Goal: Task Accomplishment & Management: Complete application form

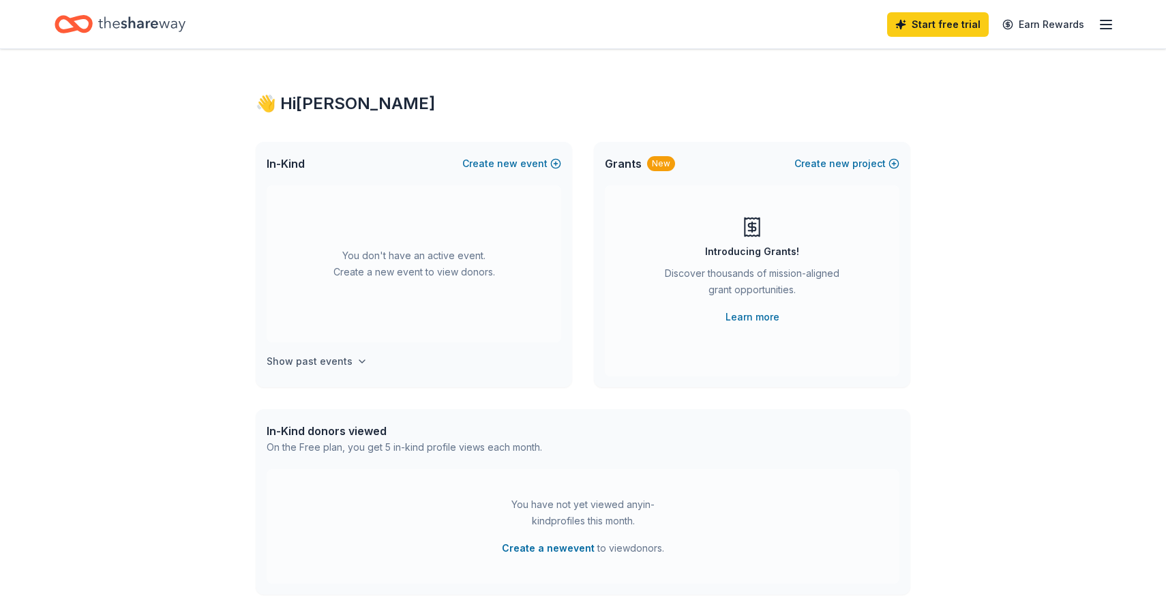
click at [330, 365] on h4 "Show past events" at bounding box center [310, 361] width 86 height 16
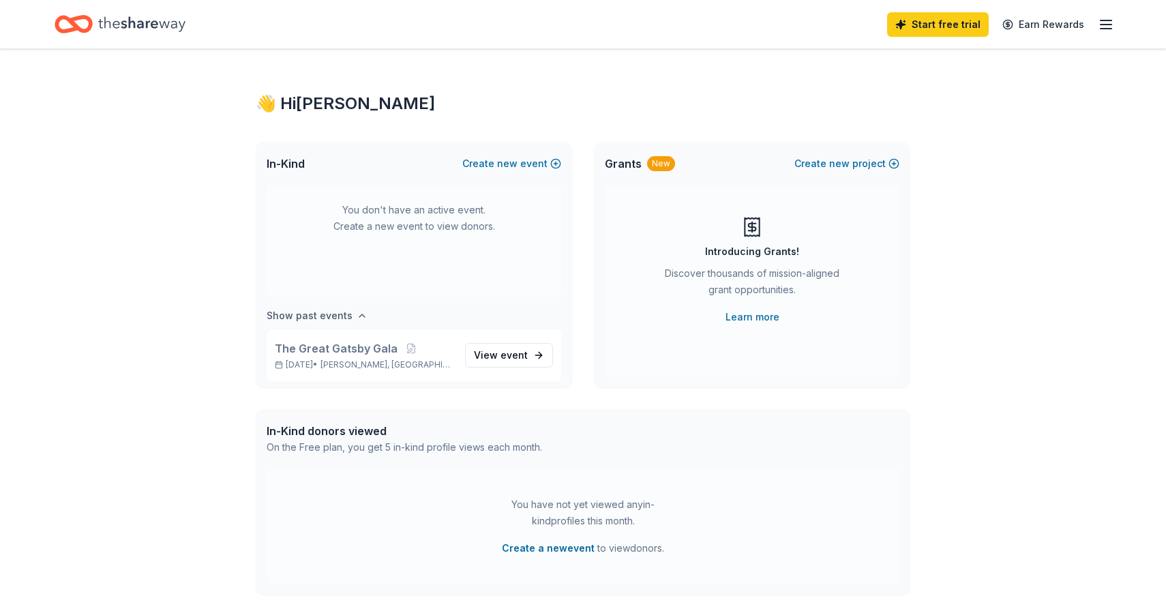
scroll to position [50, 0]
click at [536, 550] on button "Create a new event" at bounding box center [548, 548] width 93 height 16
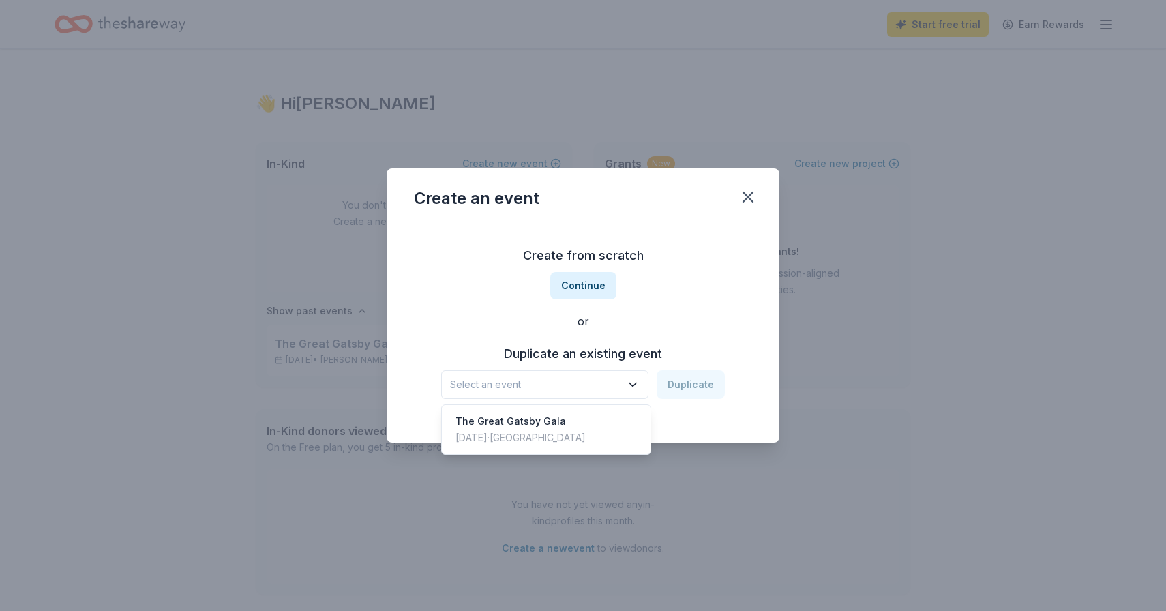
click at [636, 383] on icon "button" at bounding box center [633, 384] width 7 height 3
click at [598, 284] on div "Create from scratch Continue or Duplicate an existing event Select an event Dup…" at bounding box center [583, 322] width 338 height 198
click at [598, 284] on button "Continue" at bounding box center [583, 285] width 66 height 27
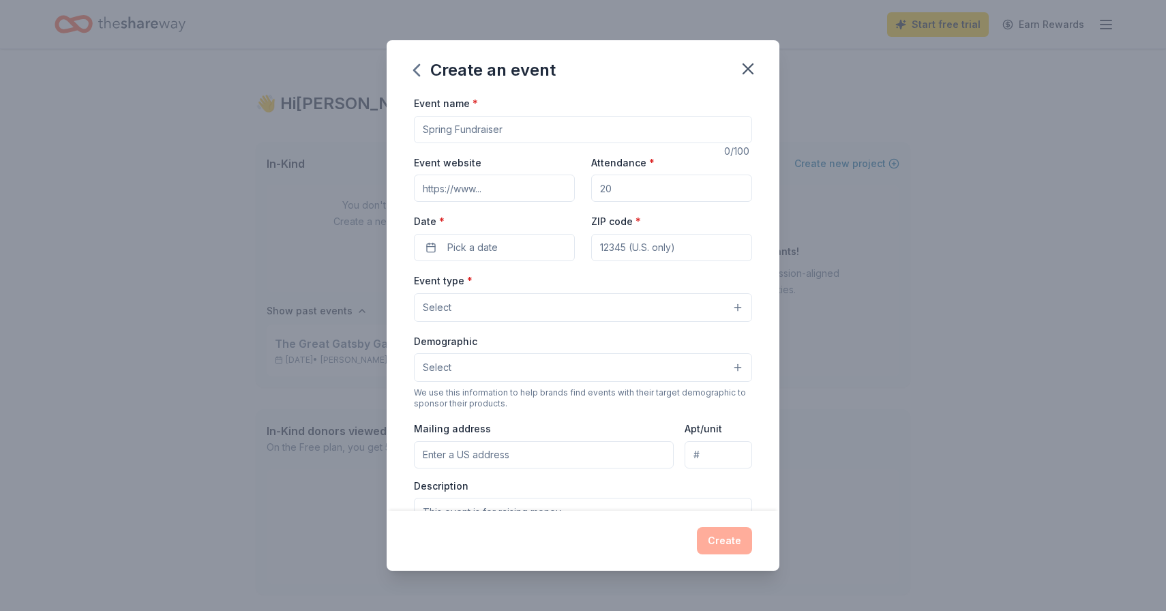
click at [525, 128] on input "Event name *" at bounding box center [583, 129] width 338 height 27
click at [426, 128] on input "The Howdy Gala" at bounding box center [583, 129] width 338 height 27
click at [516, 129] on input "The Howdy Gala" at bounding box center [583, 129] width 338 height 27
click at [424, 128] on input "The Howdy Gala" at bounding box center [583, 129] width 338 height 27
type input "[PERSON_NAME] Foundation presents The Howdy Gala"
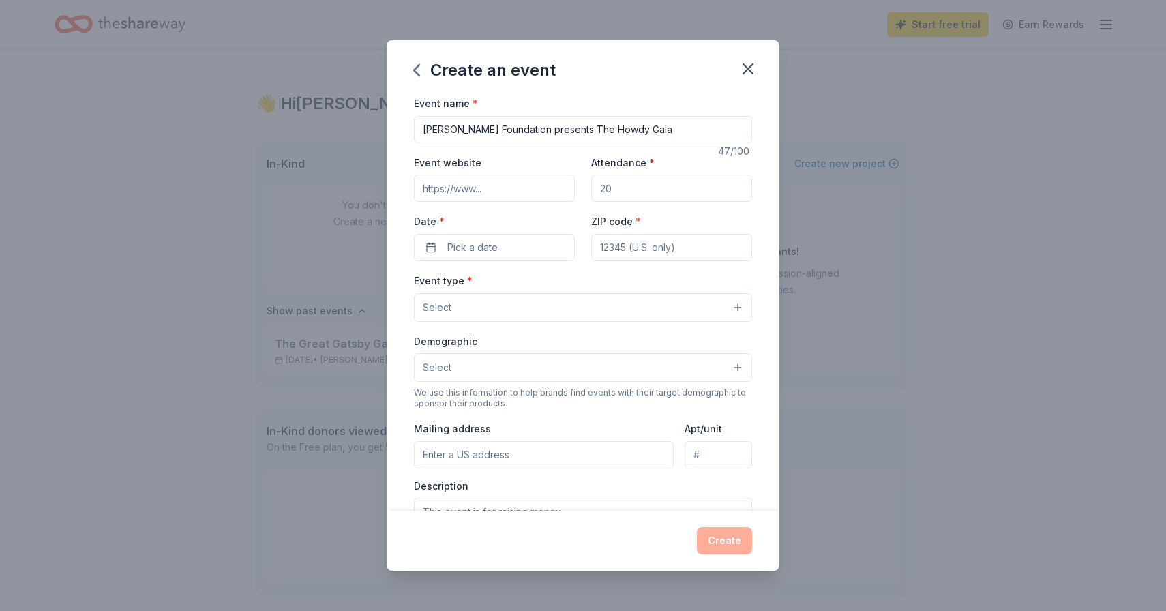
click at [442, 194] on input "Event website" at bounding box center [494, 188] width 161 height 27
click at [506, 201] on input "Event website" at bounding box center [494, 188] width 161 height 27
click at [503, 192] on input "Event website" at bounding box center [494, 188] width 161 height 27
type input "[DOMAIN_NAME]"
click at [622, 193] on input "Attendance *" at bounding box center [671, 188] width 161 height 27
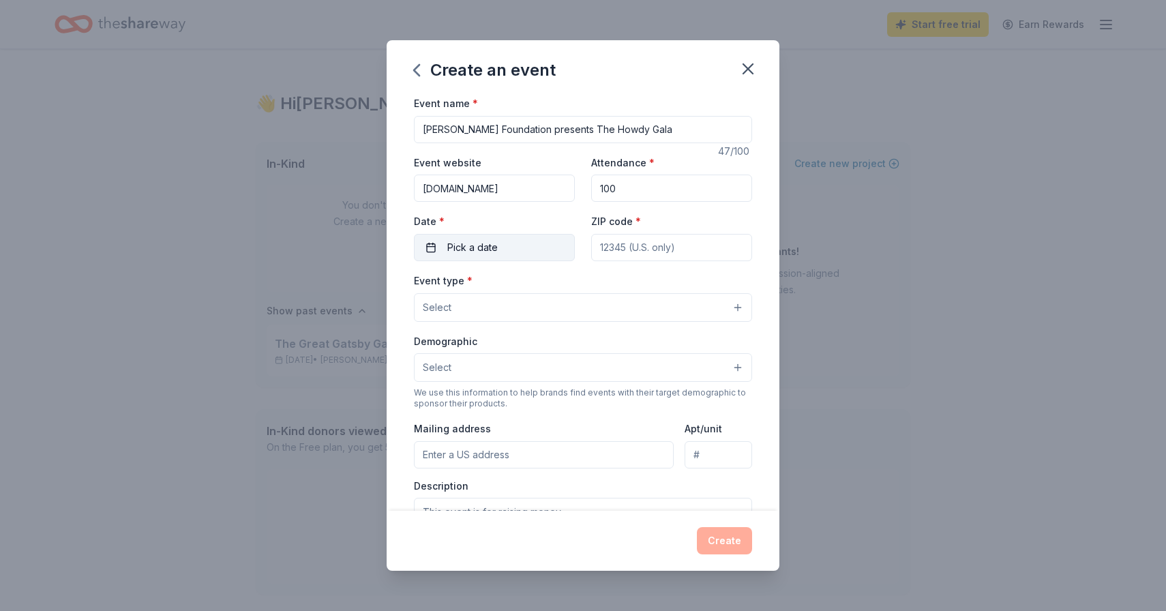
type input "100"
click at [489, 244] on span "Pick a date" at bounding box center [472, 247] width 50 height 16
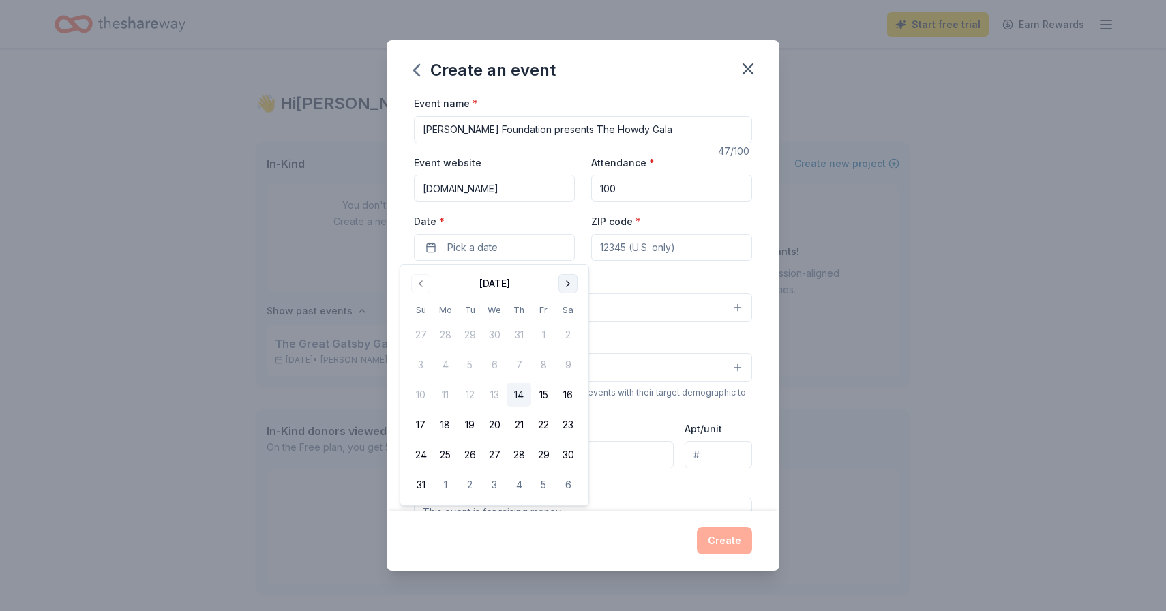
click at [565, 286] on button "Go to next month" at bounding box center [568, 283] width 19 height 19
click at [567, 364] on button "13" at bounding box center [568, 365] width 25 height 25
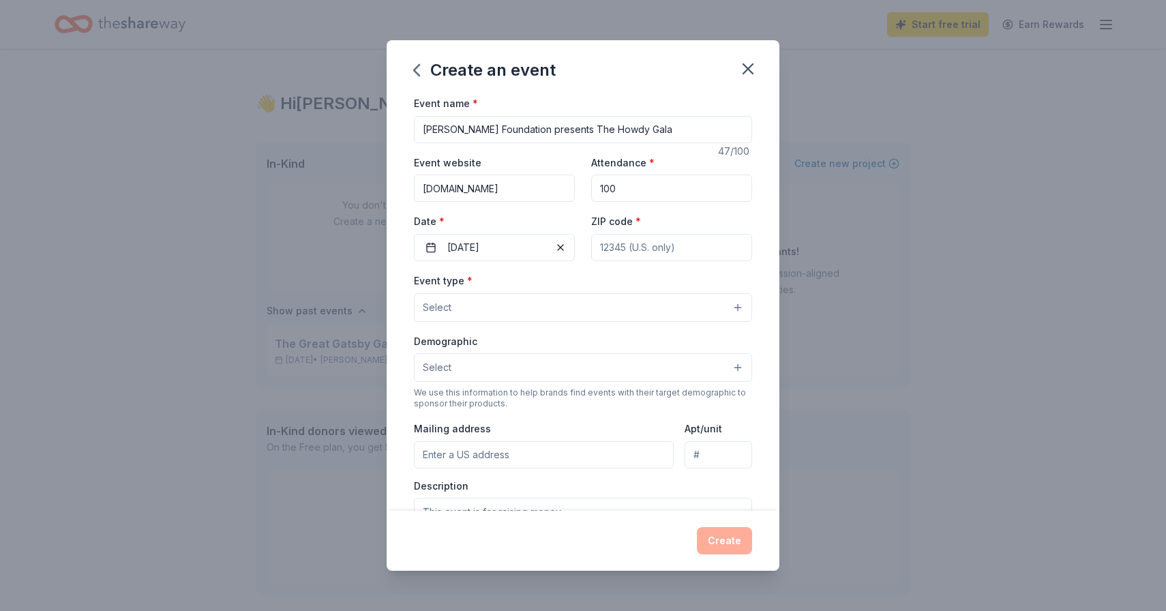
click at [644, 245] on input "ZIP code *" at bounding box center [671, 247] width 161 height 27
type input "75036"
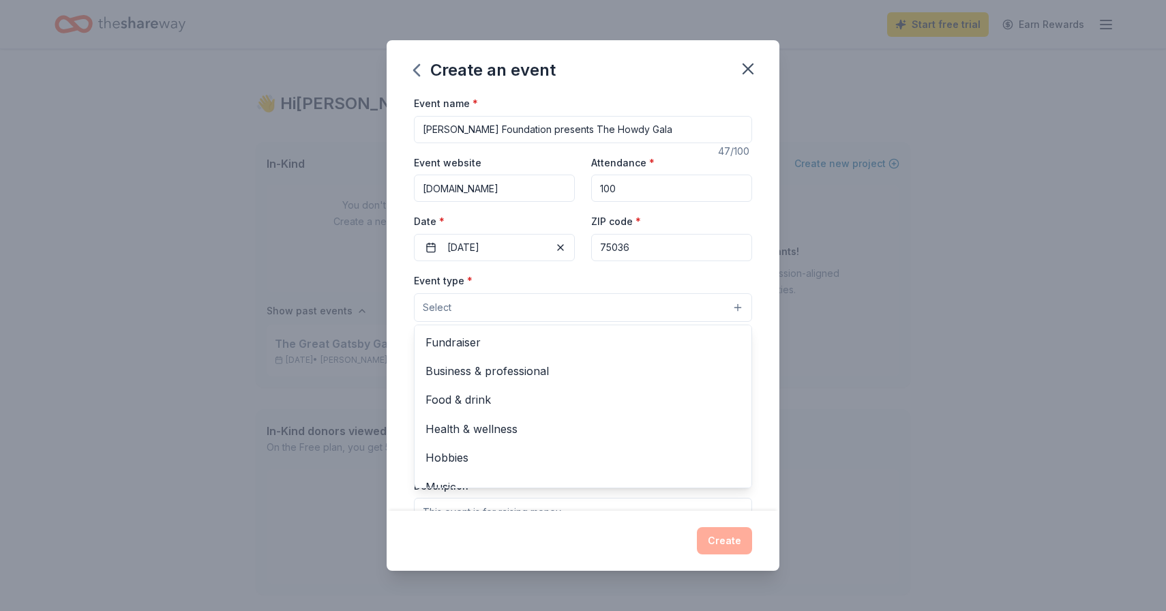
click at [706, 311] on button "Select" at bounding box center [583, 307] width 338 height 29
click at [531, 349] on span "Fundraiser" at bounding box center [583, 343] width 315 height 18
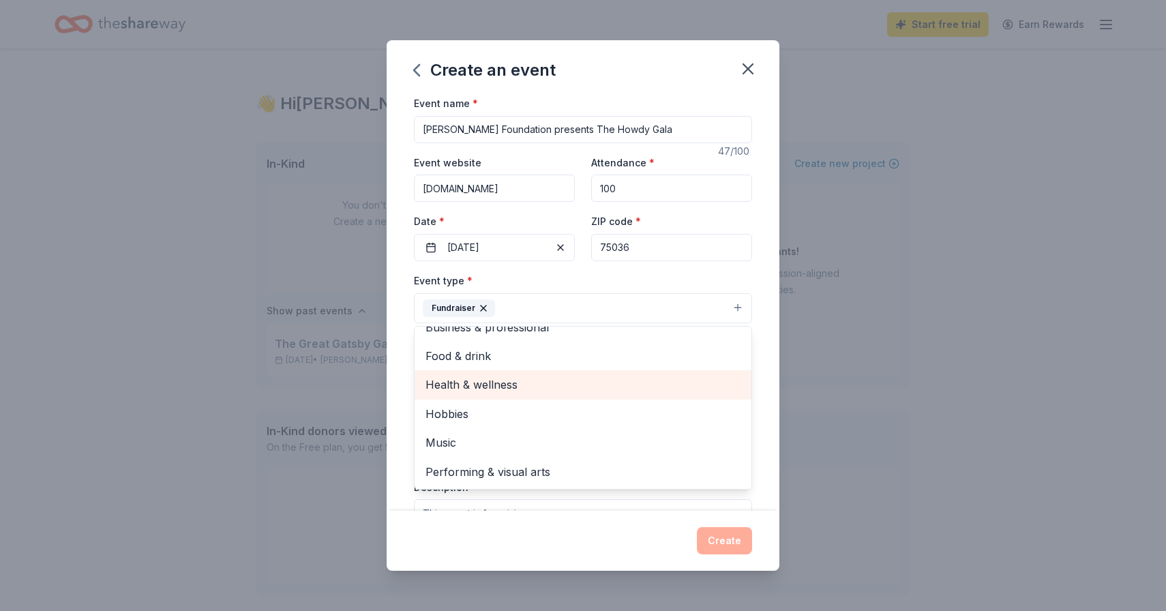
scroll to position [0, 0]
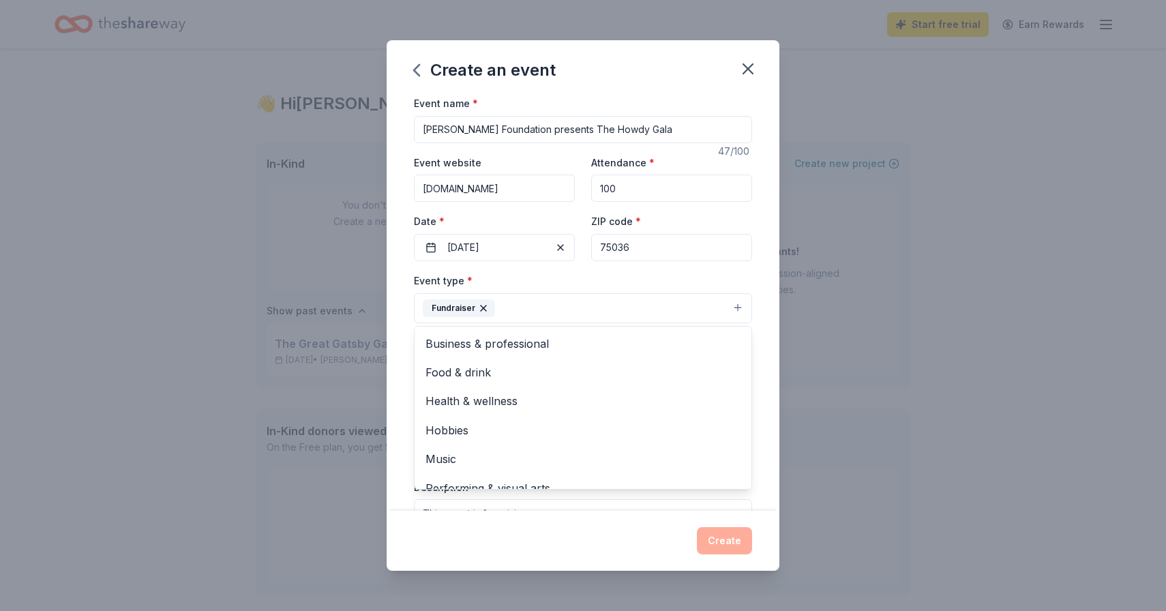
click at [771, 389] on div "Event name * Vinod Sharan Foundation presents The Howdy Gala 47 /100 Event webs…" at bounding box center [583, 303] width 393 height 416
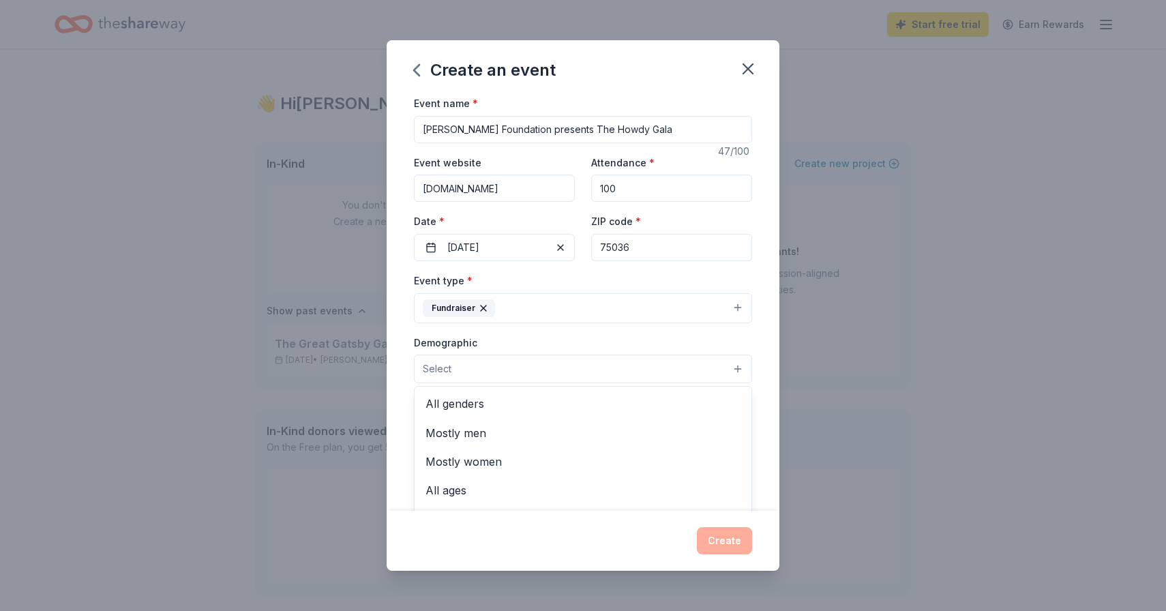
click at [482, 372] on button "Select" at bounding box center [583, 369] width 338 height 29
click at [471, 406] on span "All genders" at bounding box center [583, 404] width 315 height 18
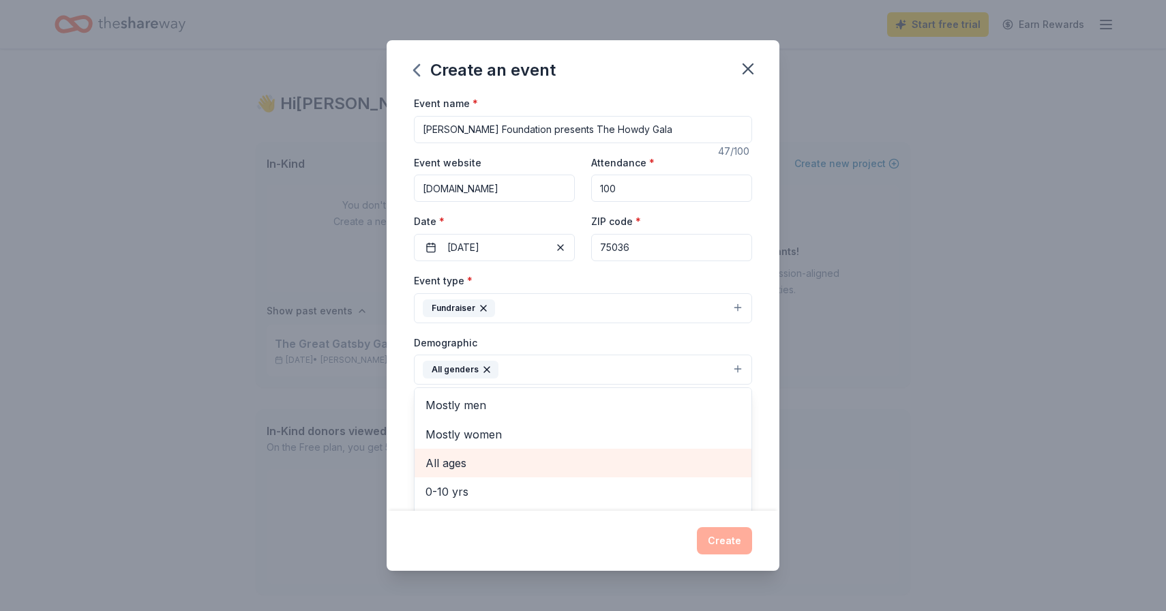
click at [537, 460] on span "All ages" at bounding box center [583, 463] width 315 height 18
click at [727, 542] on div "Create an event Event name * Vinod Sharan Foundation presents The Howdy Gala 47…" at bounding box center [583, 305] width 393 height 531
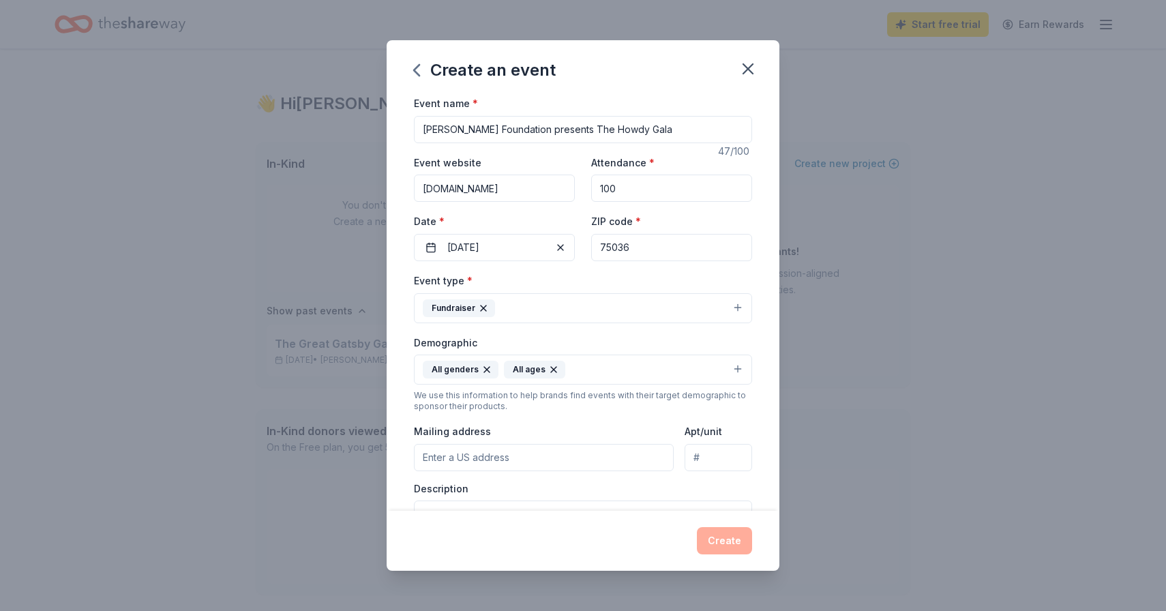
click at [544, 456] on input "Mailing address" at bounding box center [544, 457] width 260 height 27
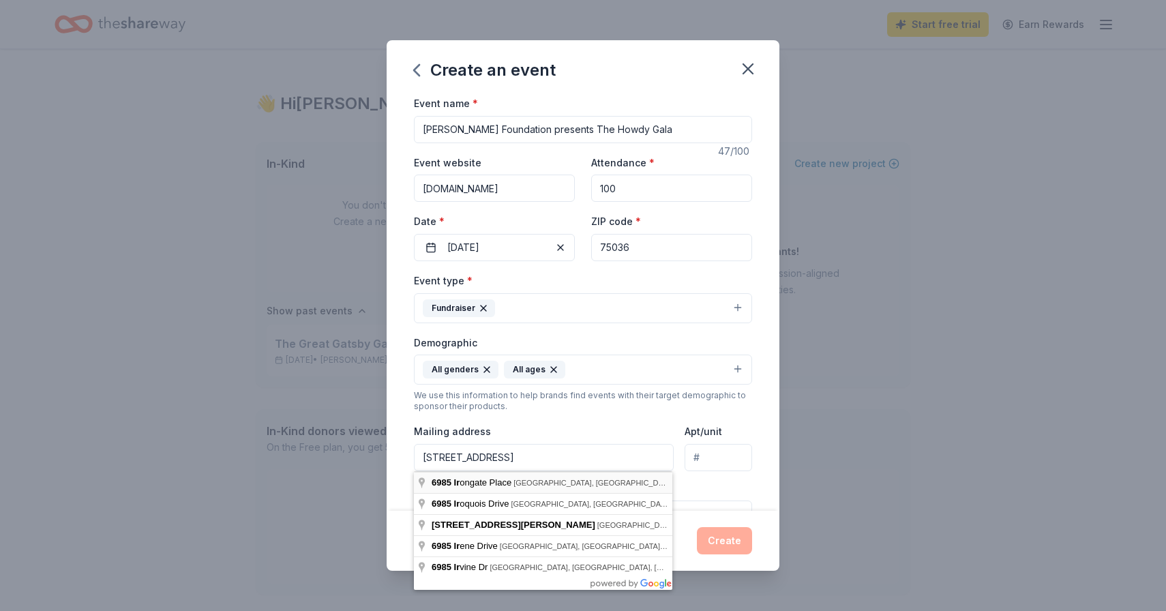
type input "6985 Irongate Place, Frisco, TX, 75036"
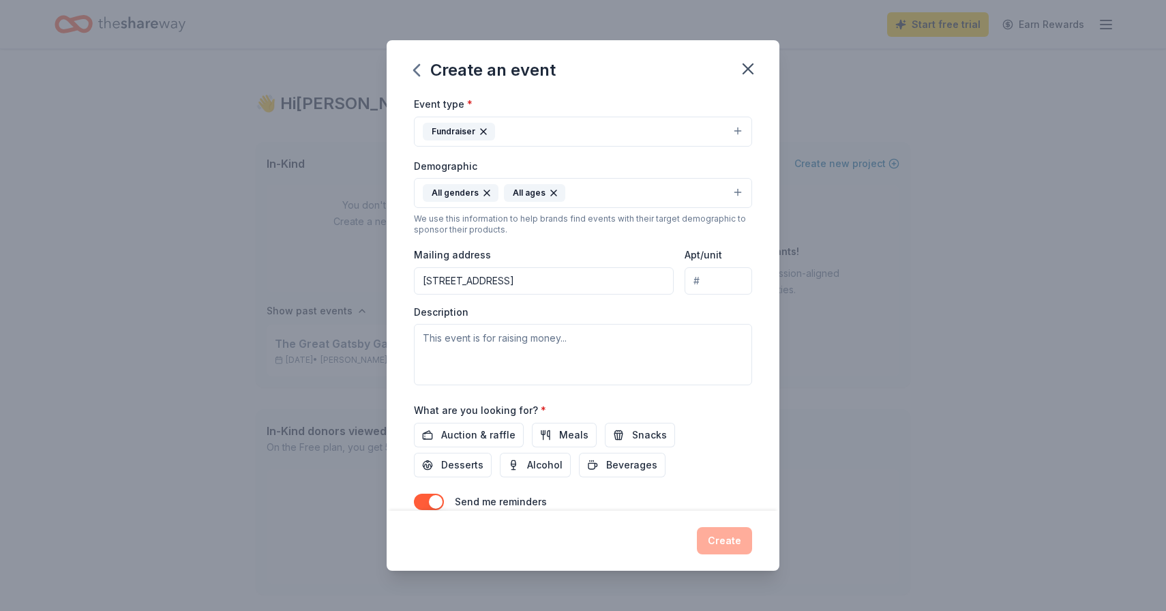
scroll to position [182, 0]
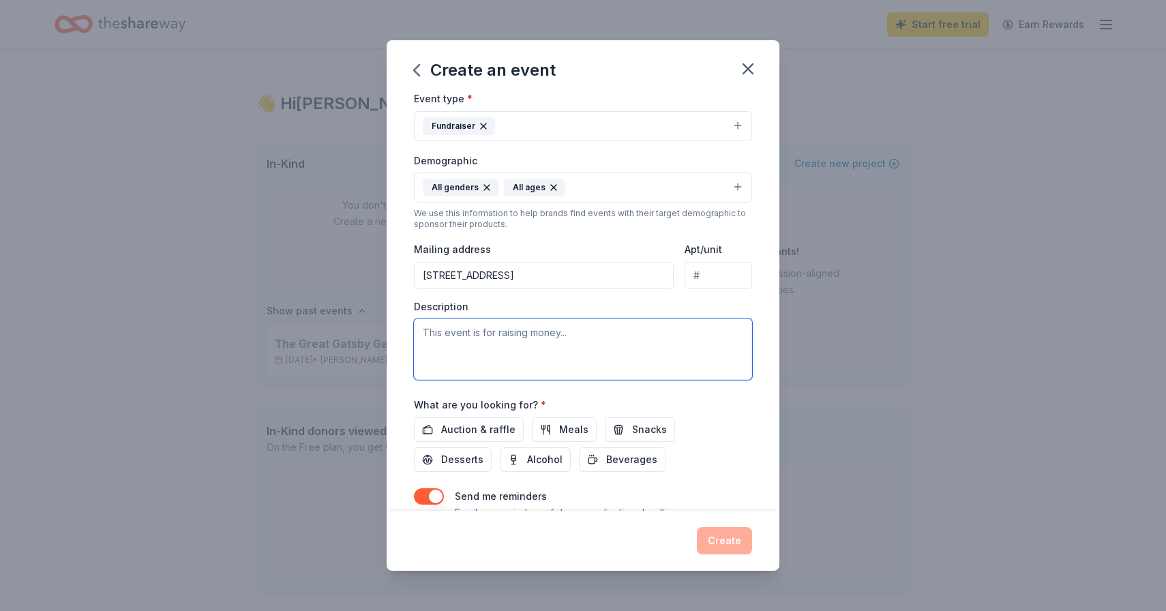
click at [560, 337] on textarea at bounding box center [583, 349] width 338 height 61
type textarea "C"
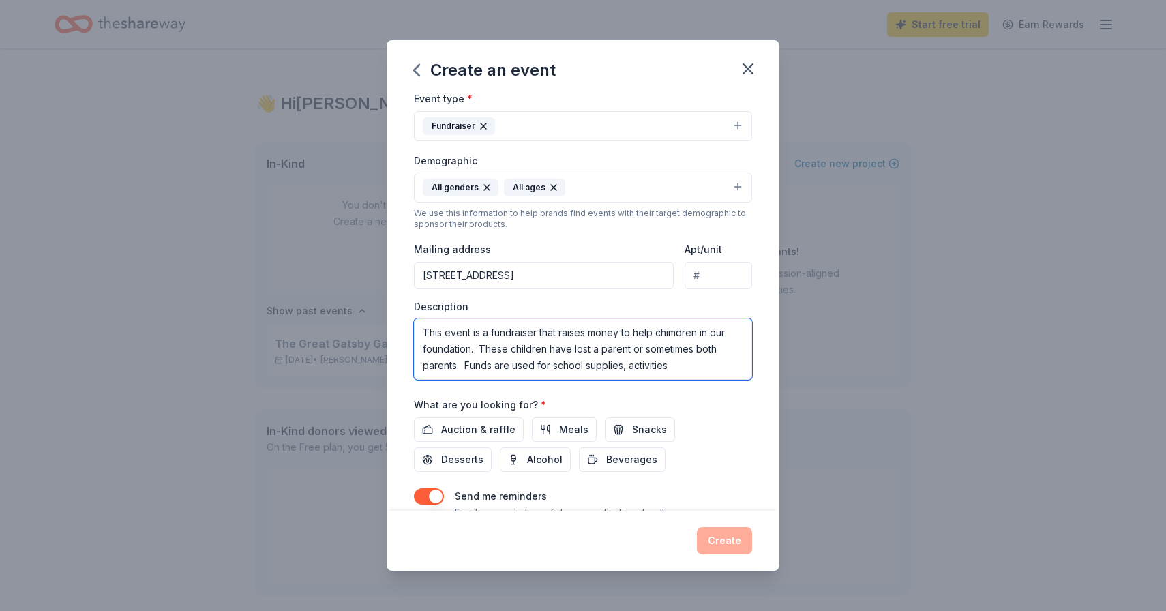
click at [630, 366] on textarea "This event is a fundraiser that raises money to help chimdren in our foundation…" at bounding box center [583, 349] width 338 height 61
click at [726, 364] on textarea "This event is a fundraiser that raises money to help chimdren in our foundation…" at bounding box center [583, 349] width 338 height 61
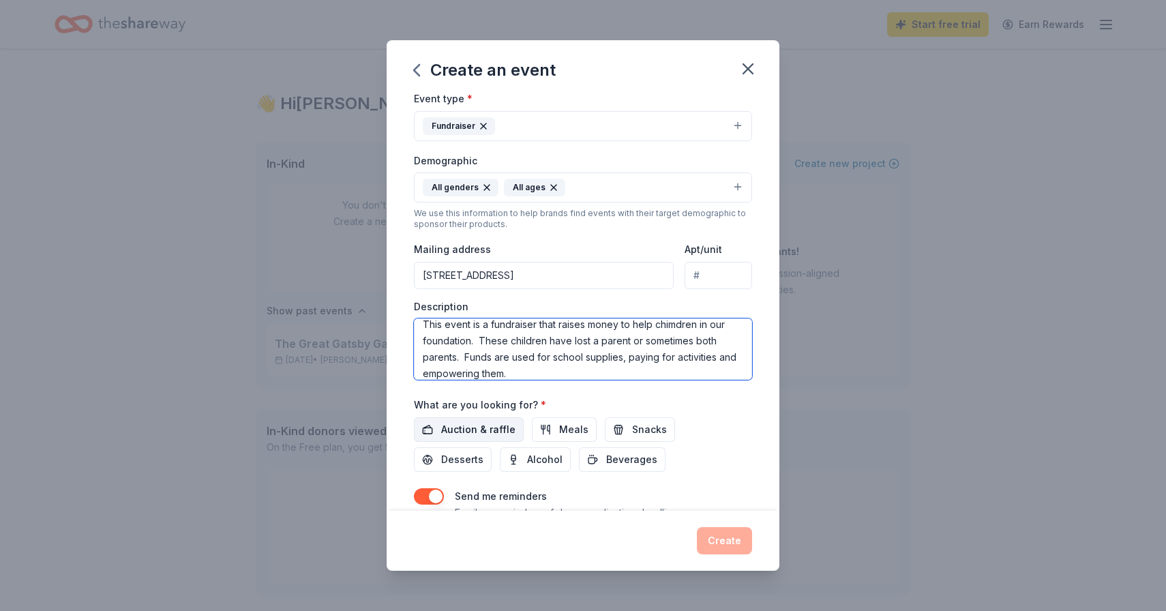
type textarea "This event is a fundraiser that raises money to help chimdren in our foundation…"
click at [469, 424] on span "Auction & raffle" at bounding box center [478, 430] width 74 height 16
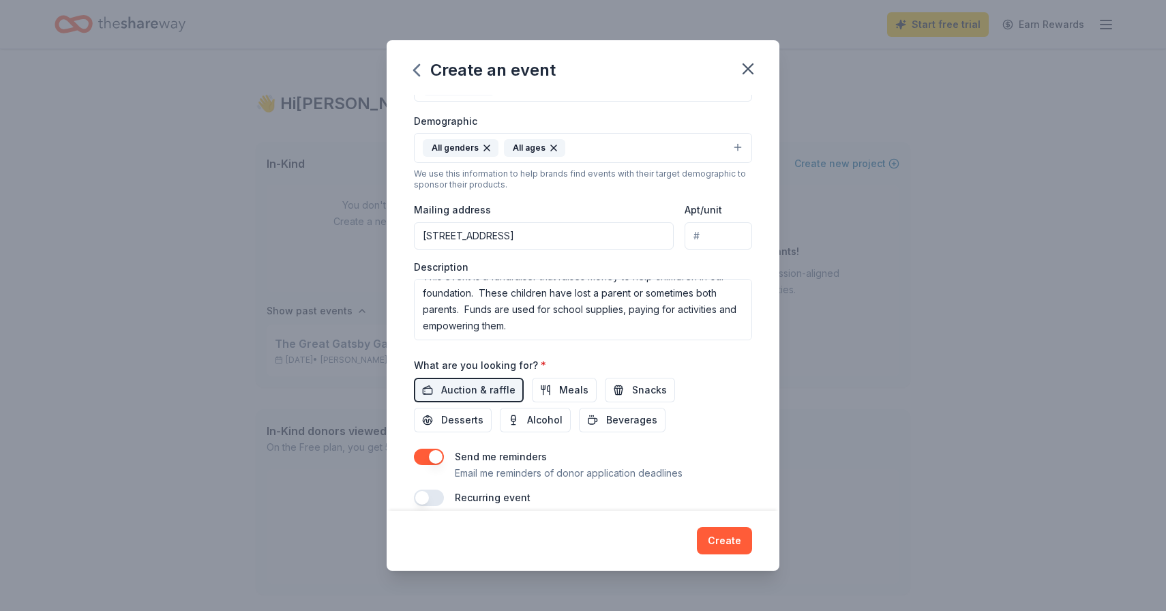
scroll to position [239, 0]
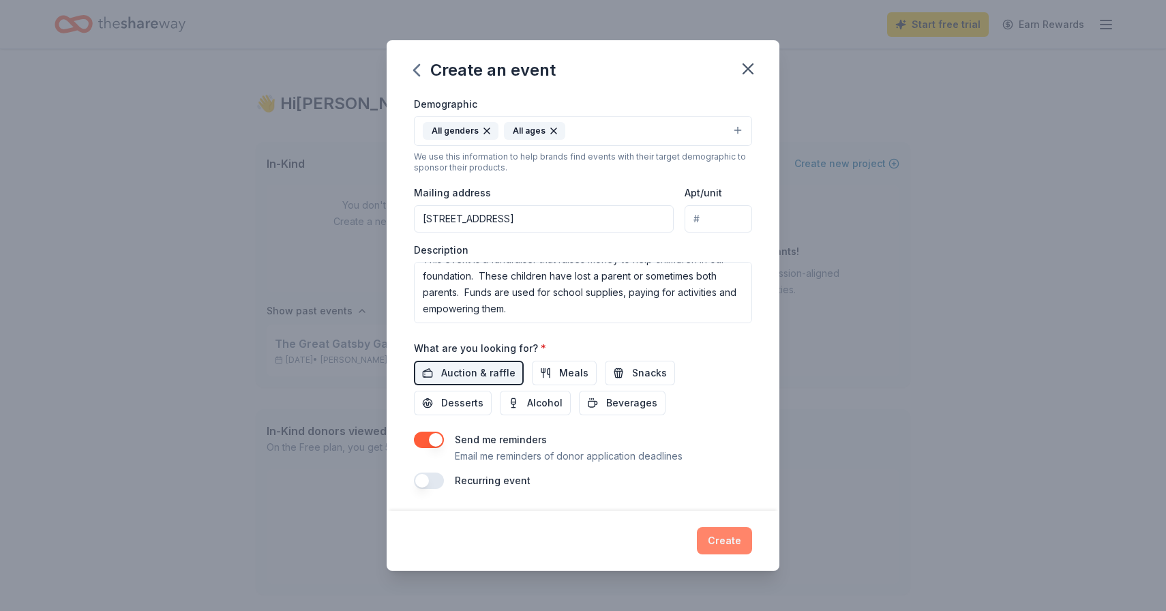
click at [720, 541] on button "Create" at bounding box center [724, 540] width 55 height 27
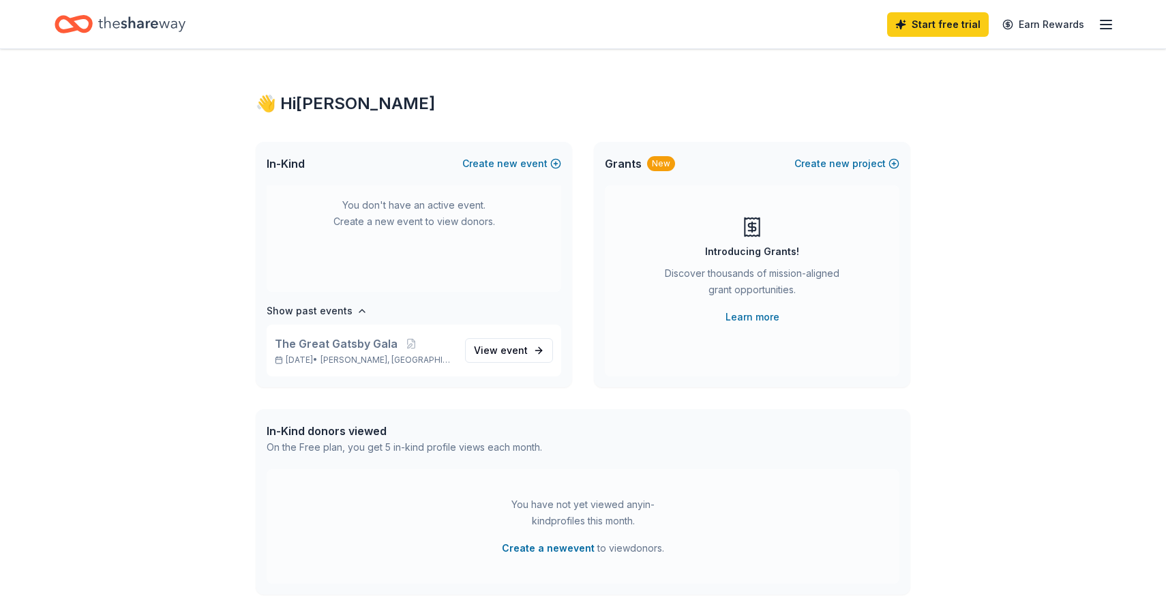
scroll to position [0, 0]
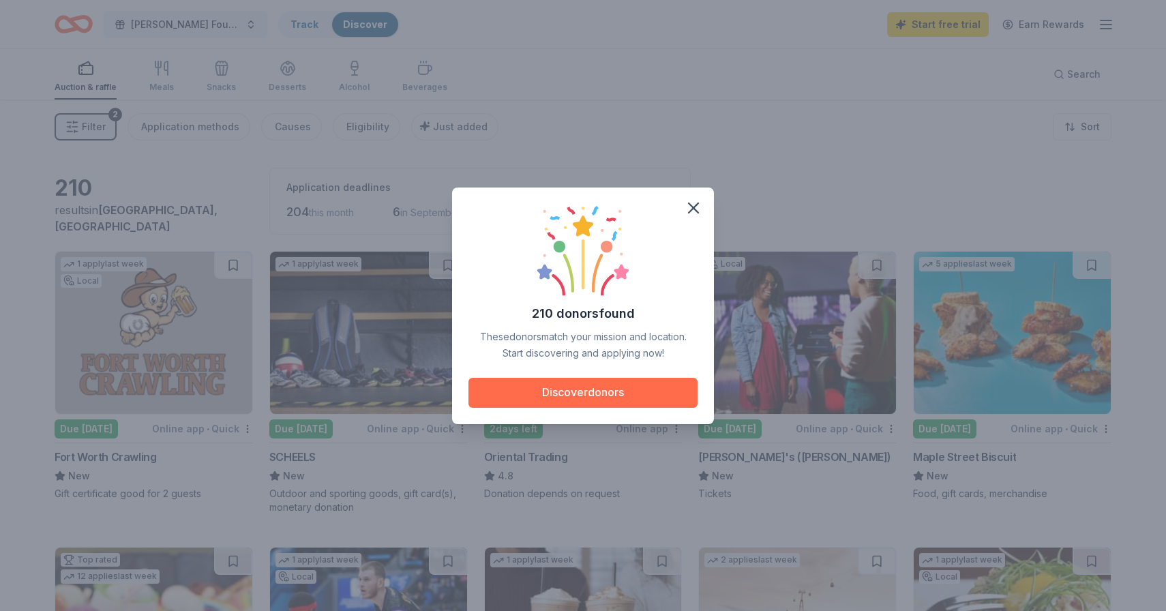
click at [591, 390] on button "Discover donors" at bounding box center [583, 393] width 229 height 30
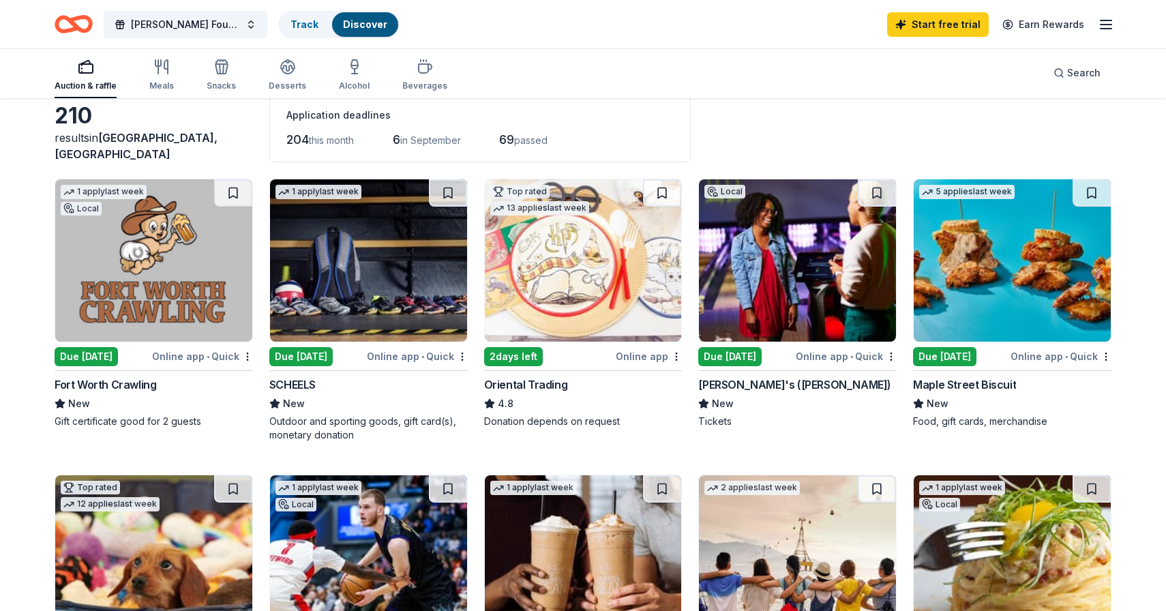
scroll to position [84, 0]
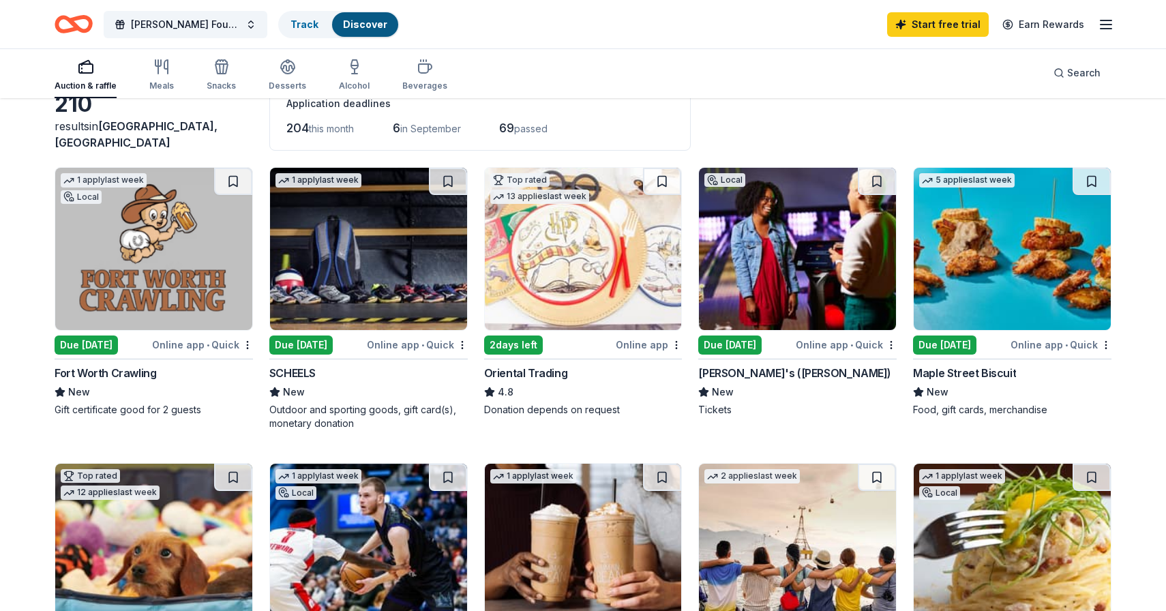
click at [190, 301] on img at bounding box center [153, 249] width 197 height 162
click at [311, 345] on div "Due [DATE]" at bounding box center [300, 345] width 63 height 19
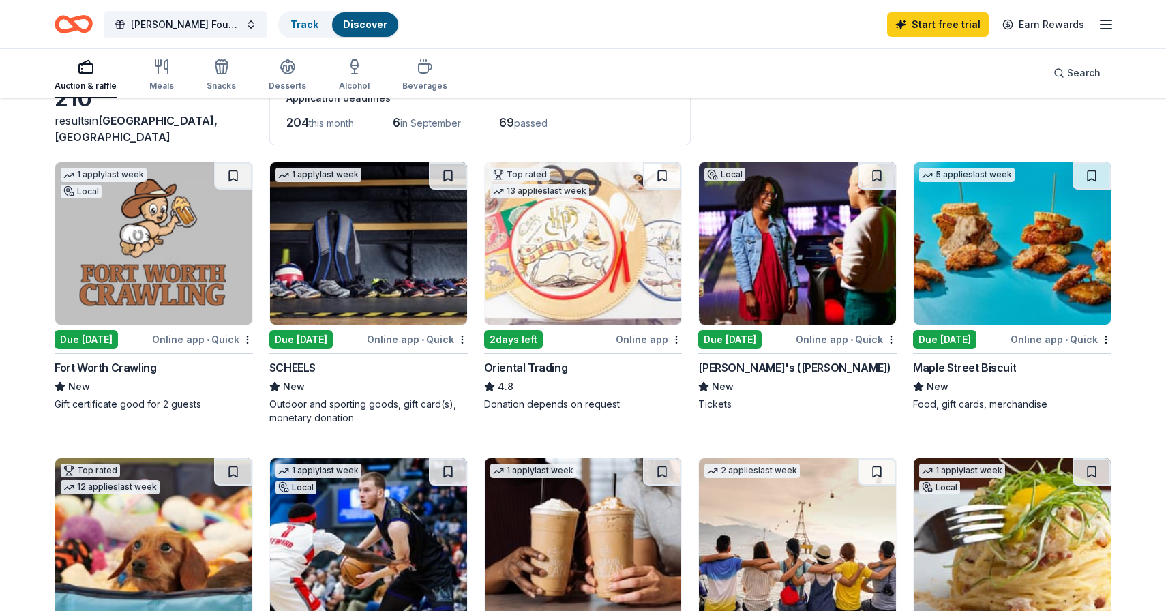
click at [938, 339] on div "Due [DATE]" at bounding box center [944, 339] width 63 height 19
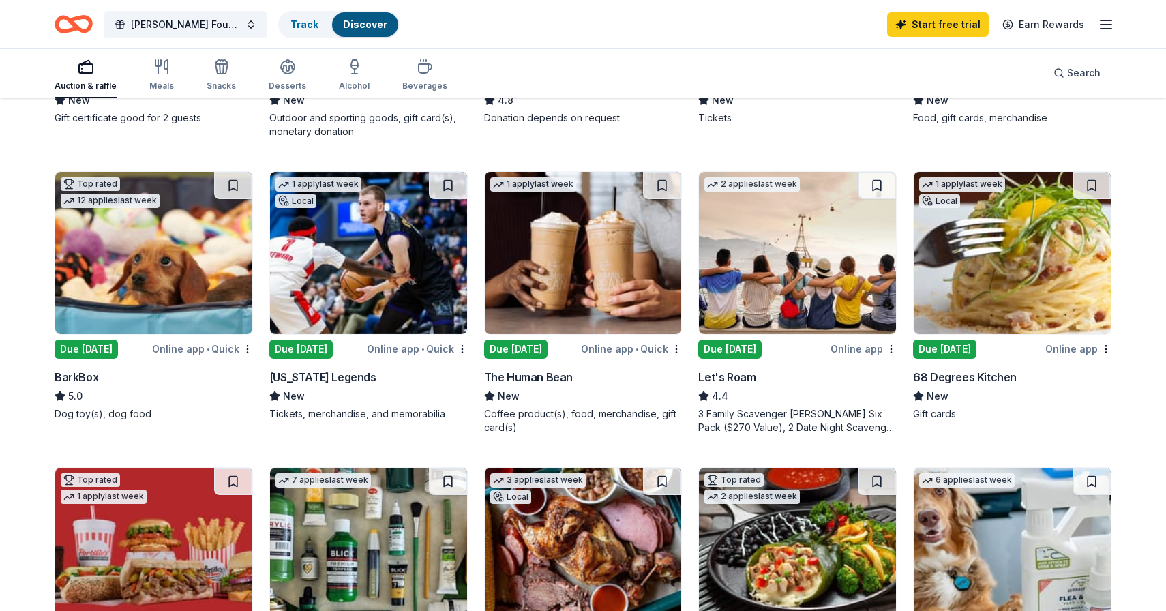
scroll to position [398, 0]
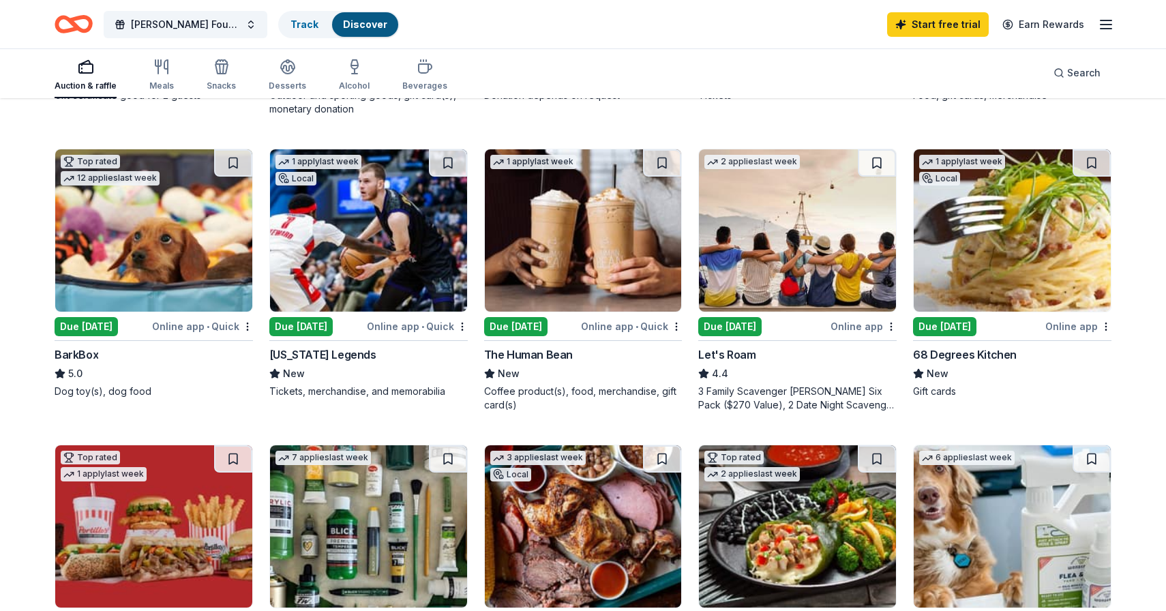
click at [91, 322] on div "Due [DATE]" at bounding box center [86, 326] width 63 height 19
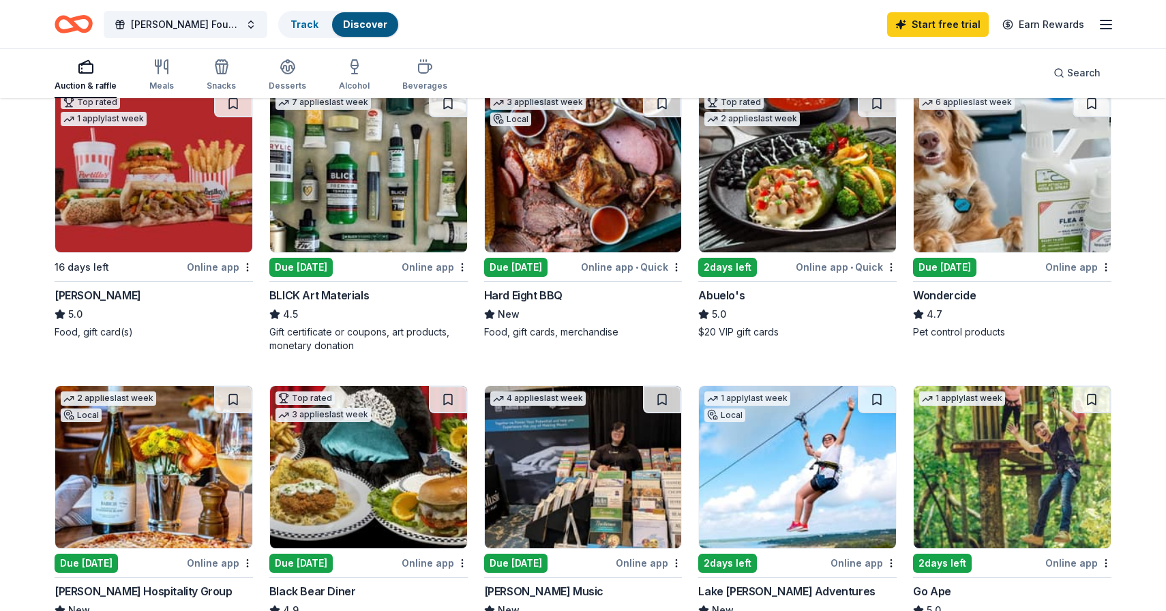
scroll to position [750, 0]
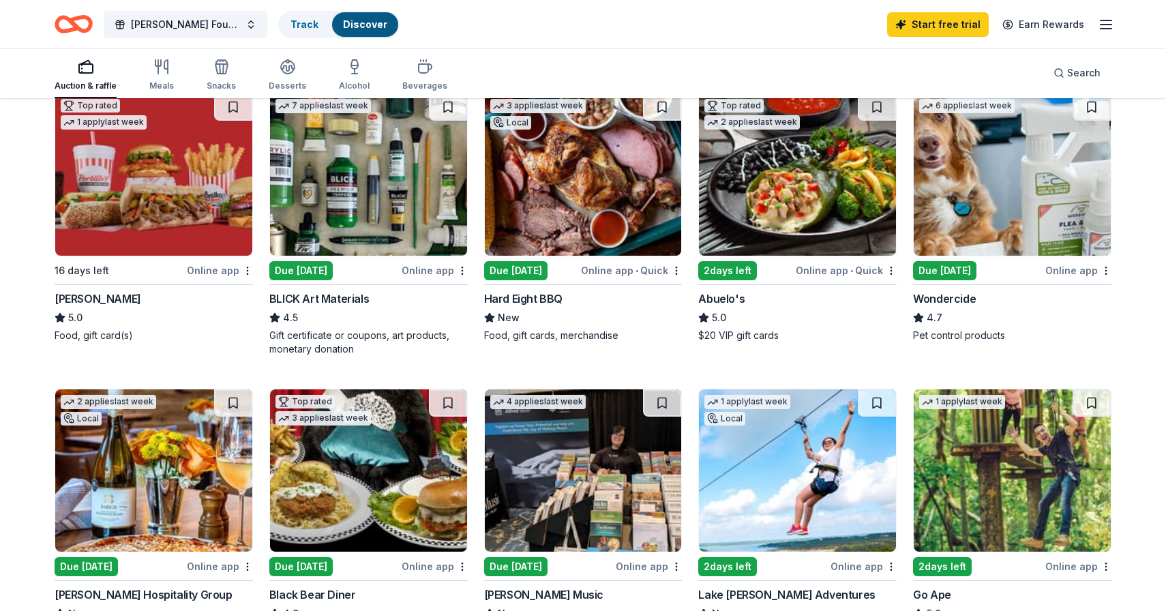
click at [518, 274] on div "Due [DATE]" at bounding box center [515, 270] width 63 height 19
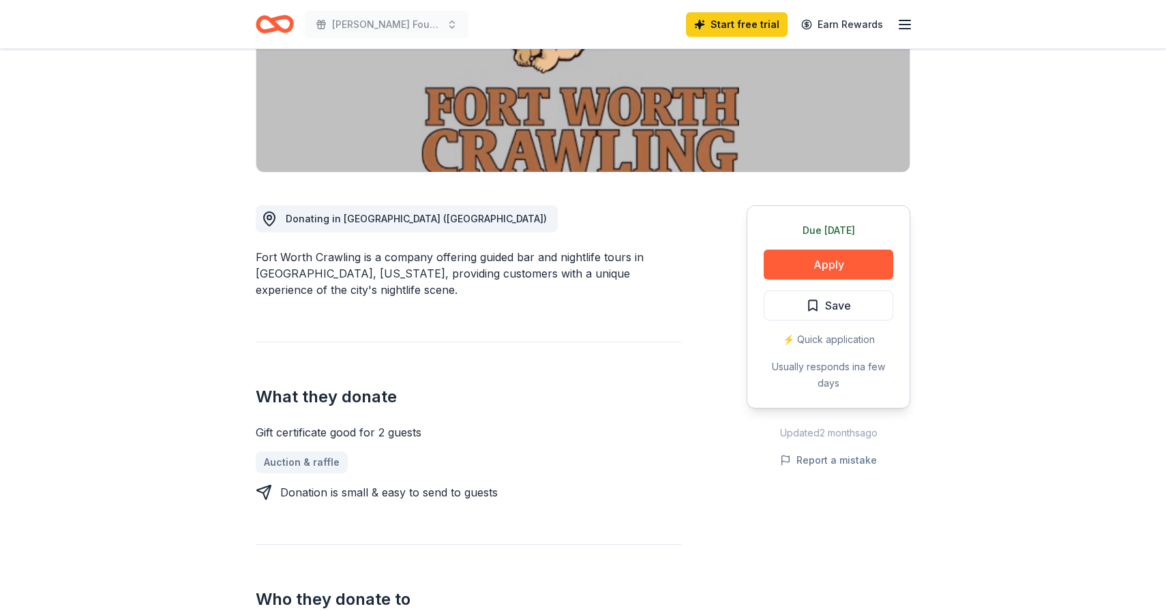
scroll to position [246, 0]
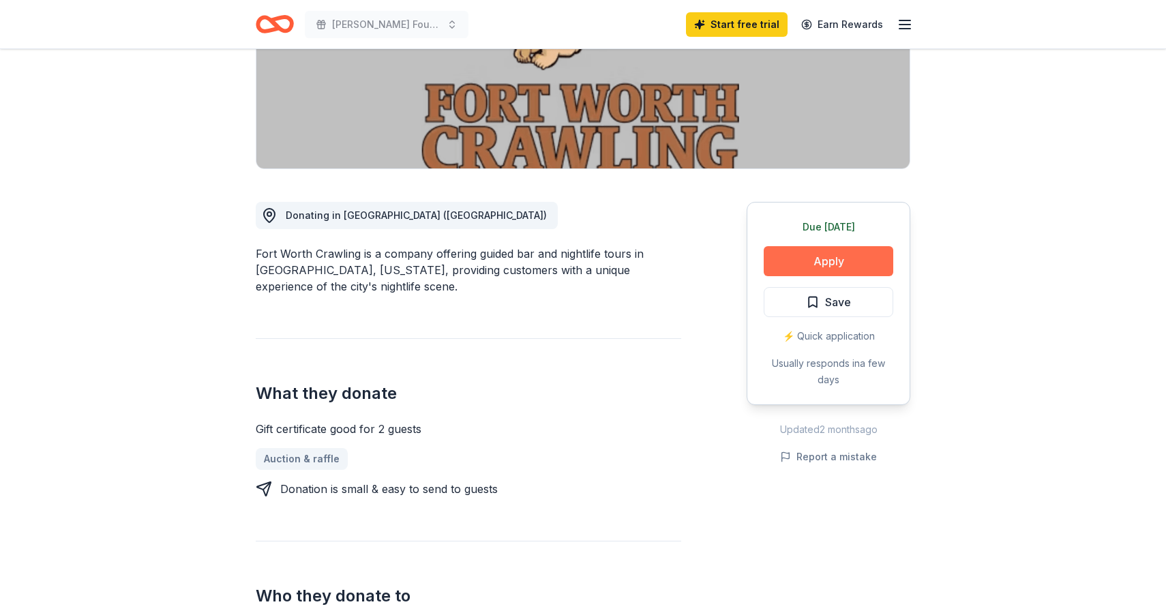
click at [821, 260] on button "Apply" at bounding box center [829, 261] width 130 height 30
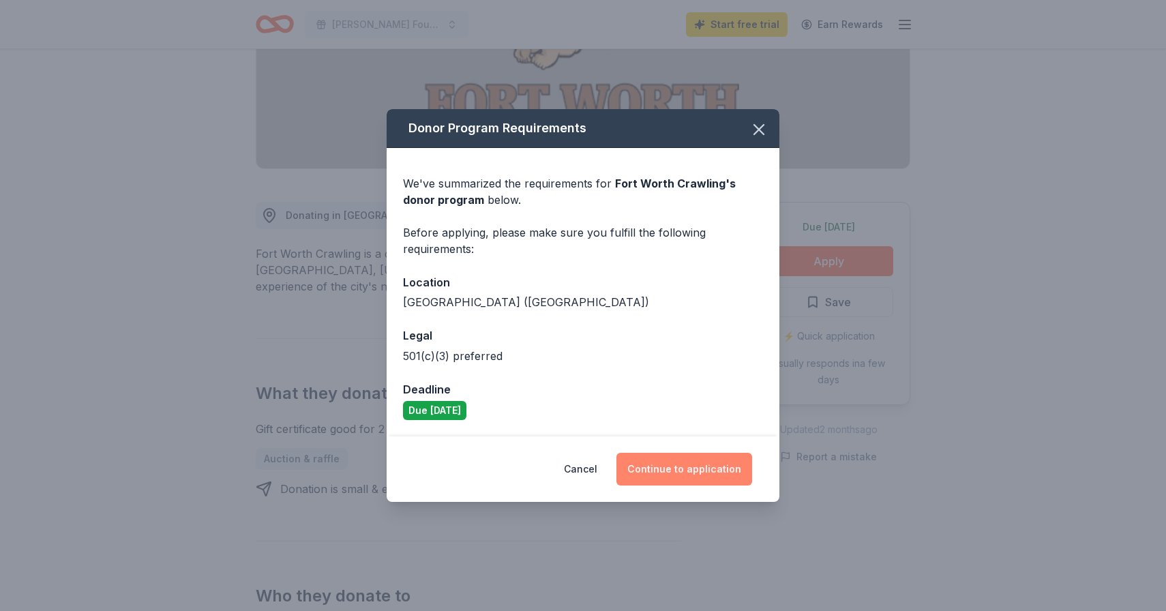
click at [697, 466] on button "Continue to application" at bounding box center [685, 469] width 136 height 33
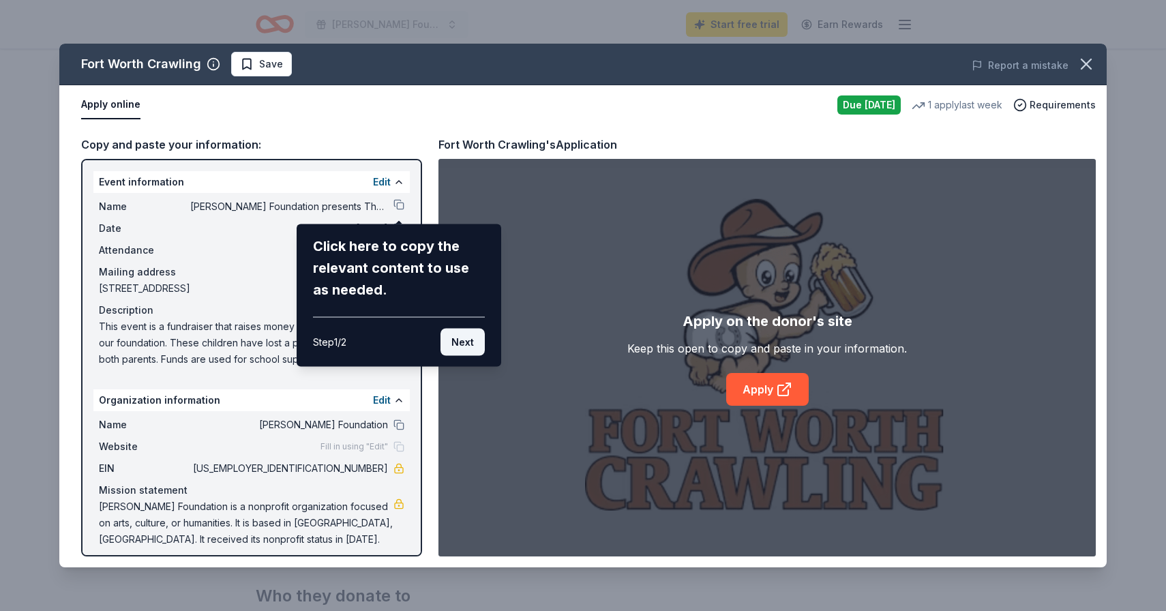
click at [469, 348] on button "Next" at bounding box center [463, 342] width 44 height 27
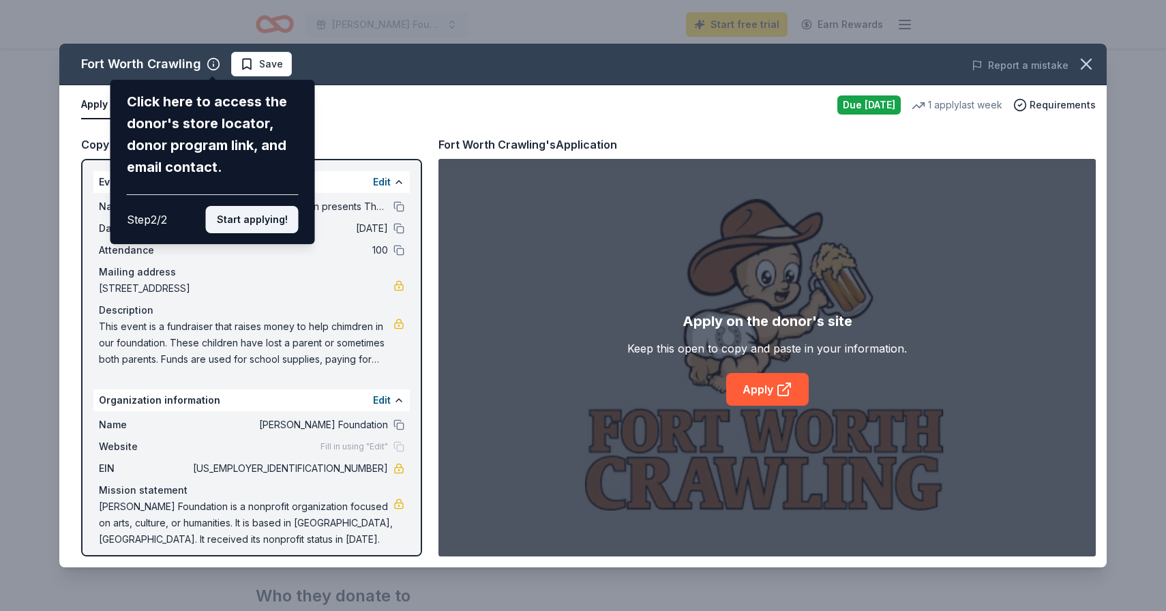
click at [249, 219] on button "Start applying!" at bounding box center [252, 219] width 93 height 27
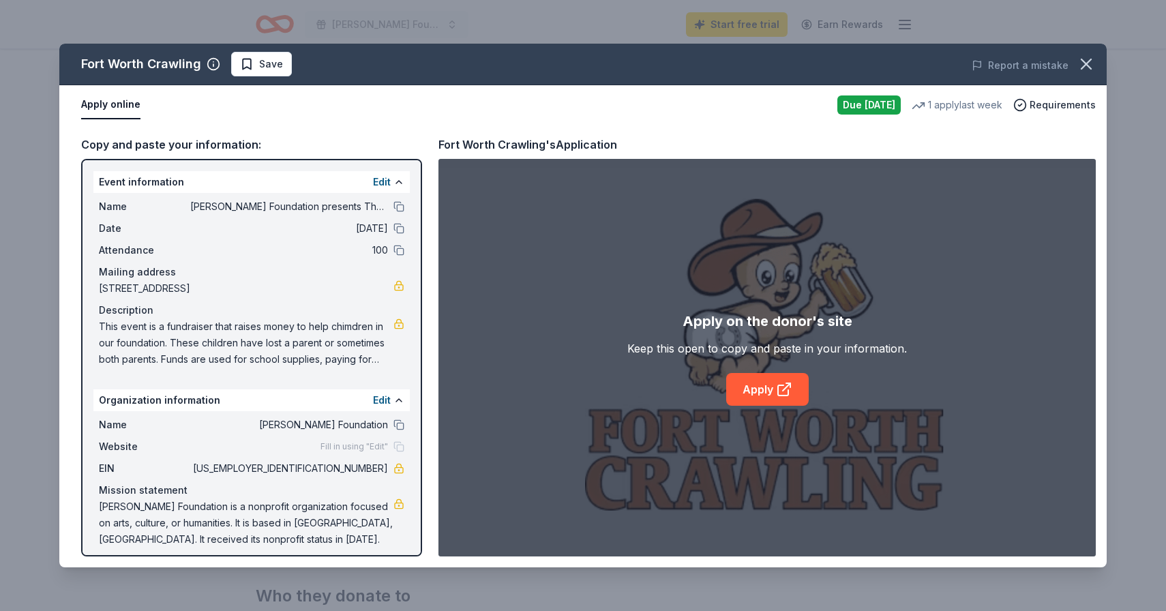
scroll to position [9, 0]
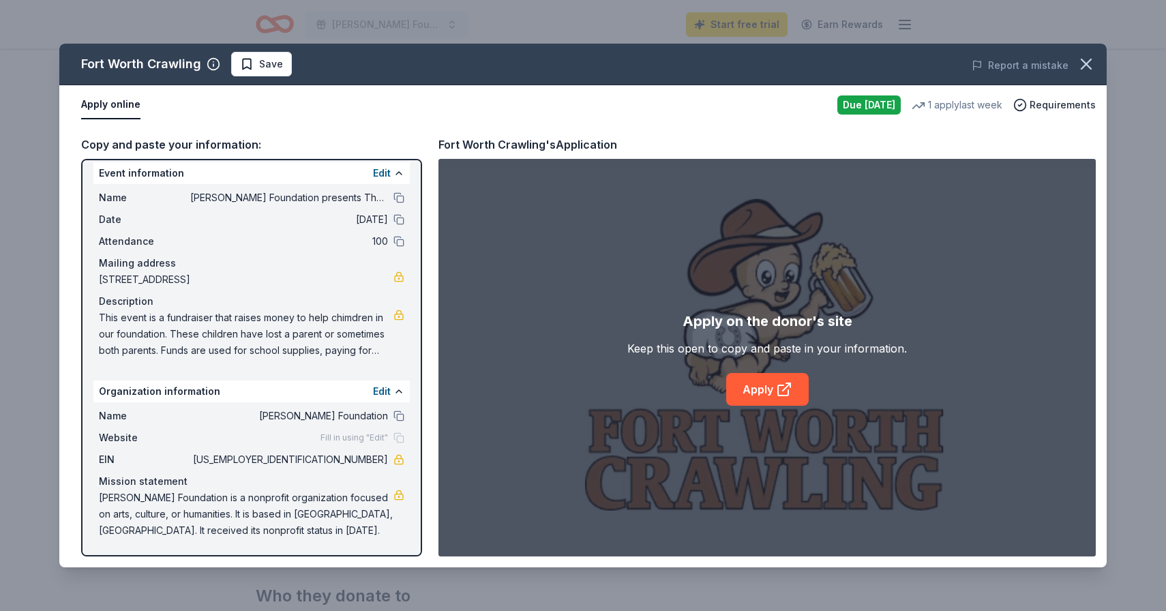
click at [337, 436] on span "Fill in using "Edit"" at bounding box center [355, 437] width 68 height 11
click at [381, 173] on button "Edit" at bounding box center [382, 173] width 18 height 16
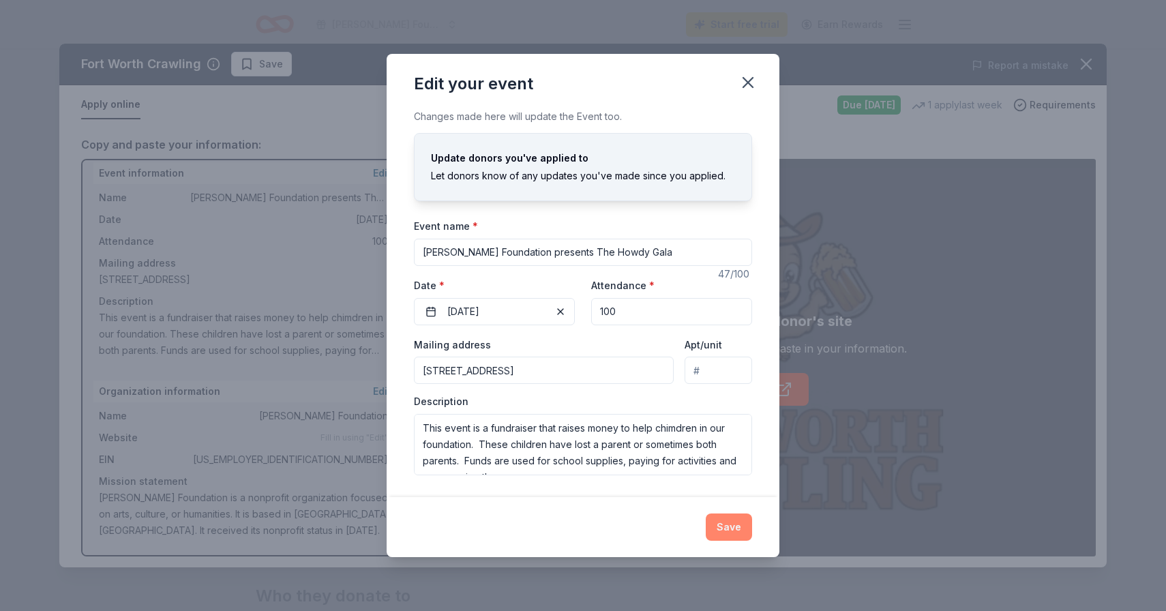
click at [727, 516] on button "Save" at bounding box center [729, 527] width 46 height 27
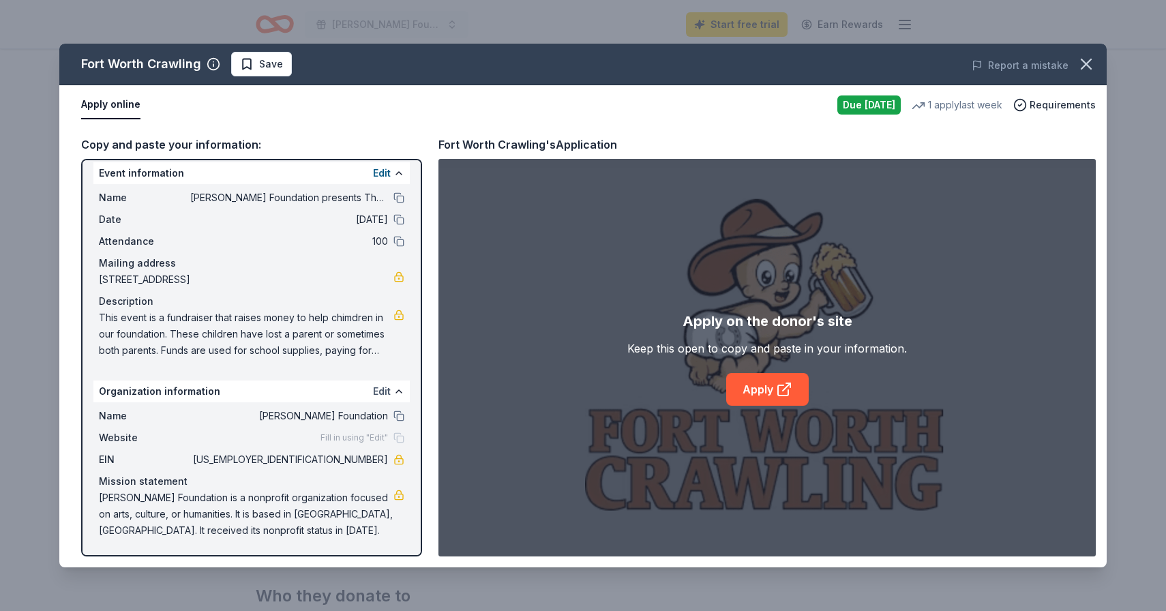
click at [378, 393] on button "Edit" at bounding box center [382, 391] width 18 height 16
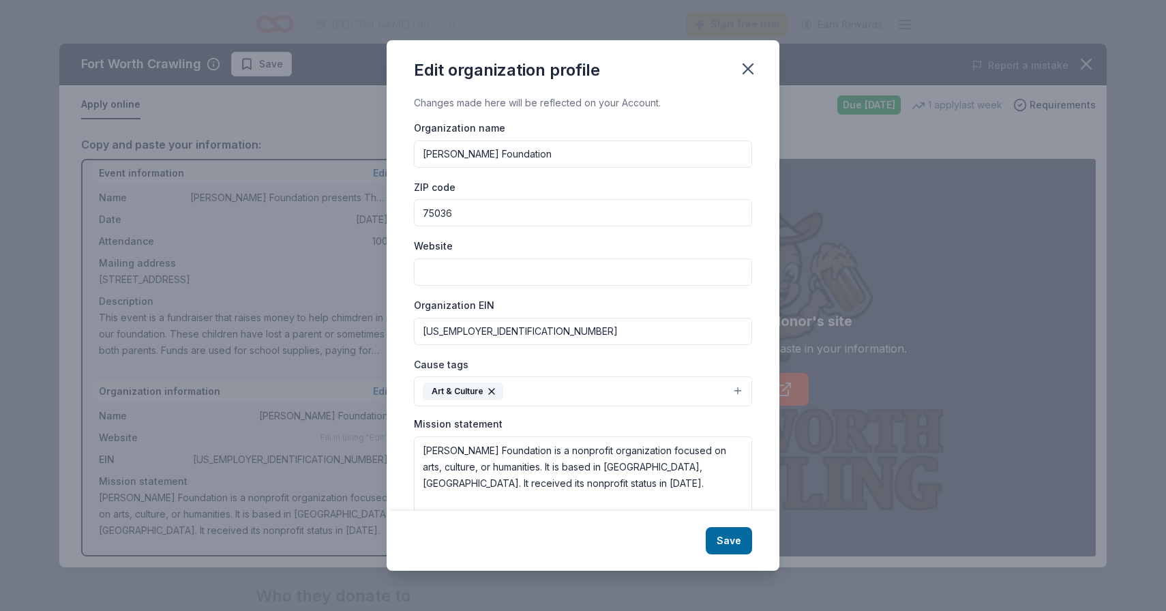
click at [484, 272] on input "Website" at bounding box center [583, 272] width 338 height 27
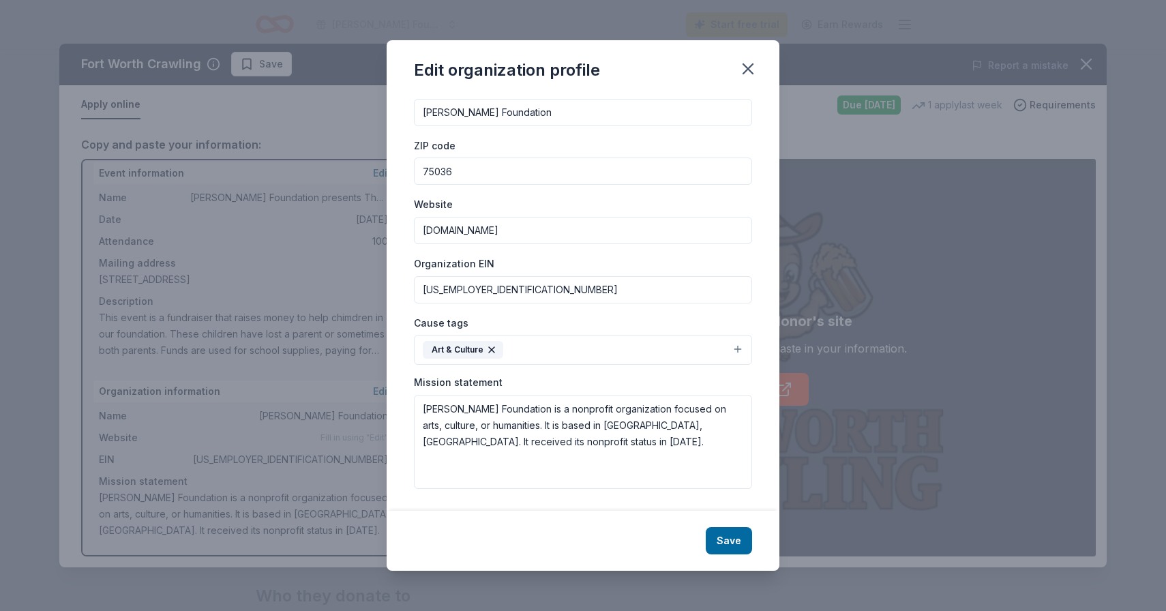
type input "[DOMAIN_NAME]"
click at [488, 349] on icon "button" at bounding box center [491, 349] width 11 height 11
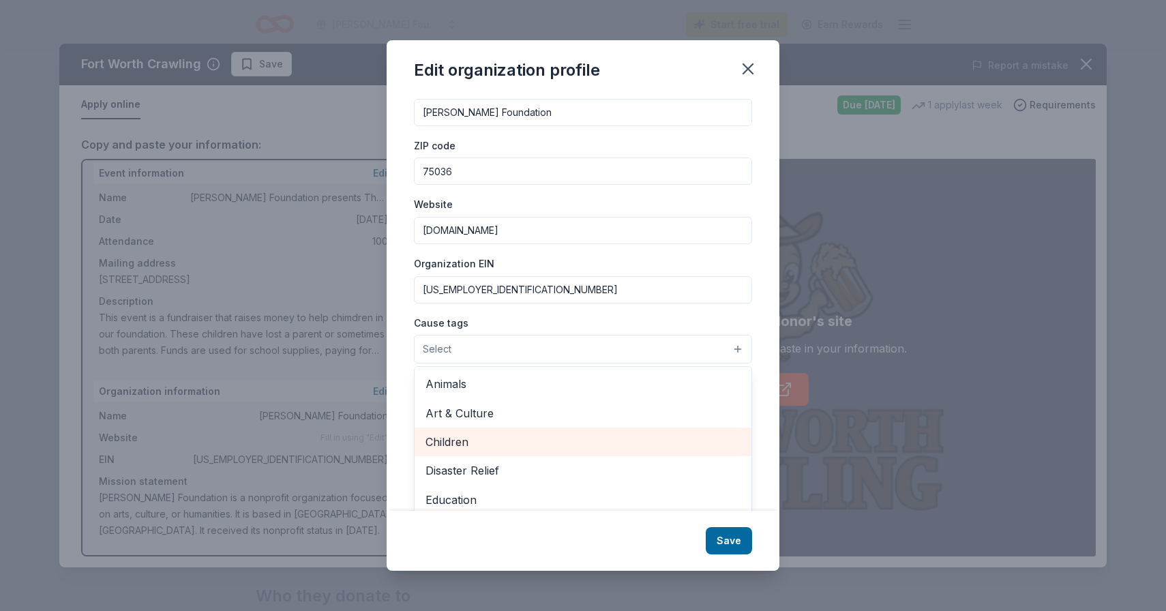
click at [469, 439] on span "Children" at bounding box center [583, 442] width 315 height 18
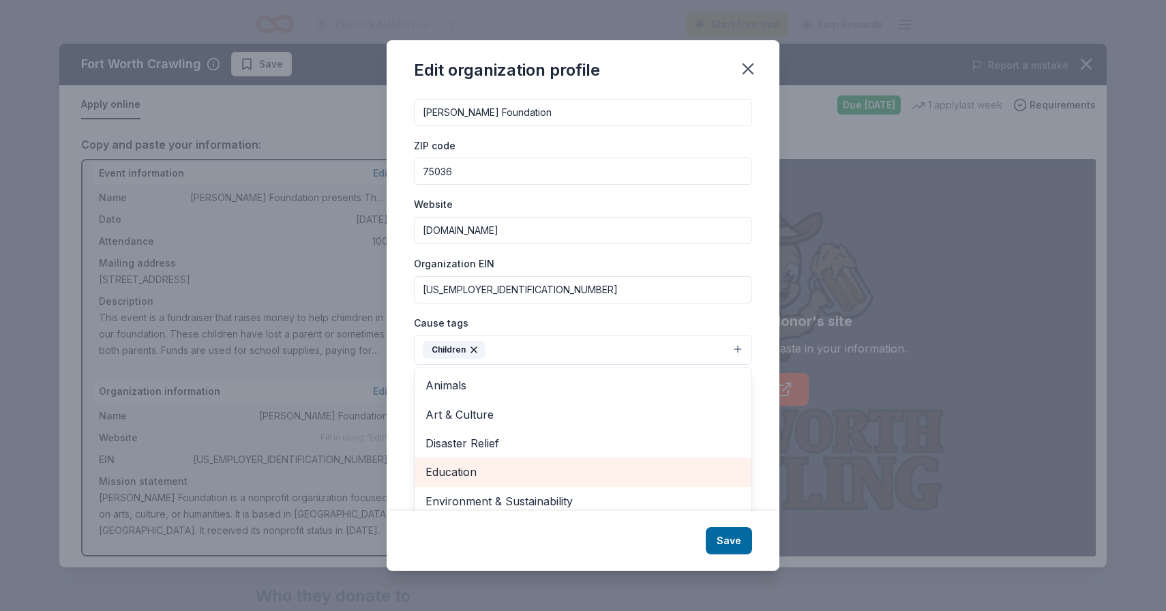
click at [583, 473] on span "Education" at bounding box center [583, 472] width 315 height 18
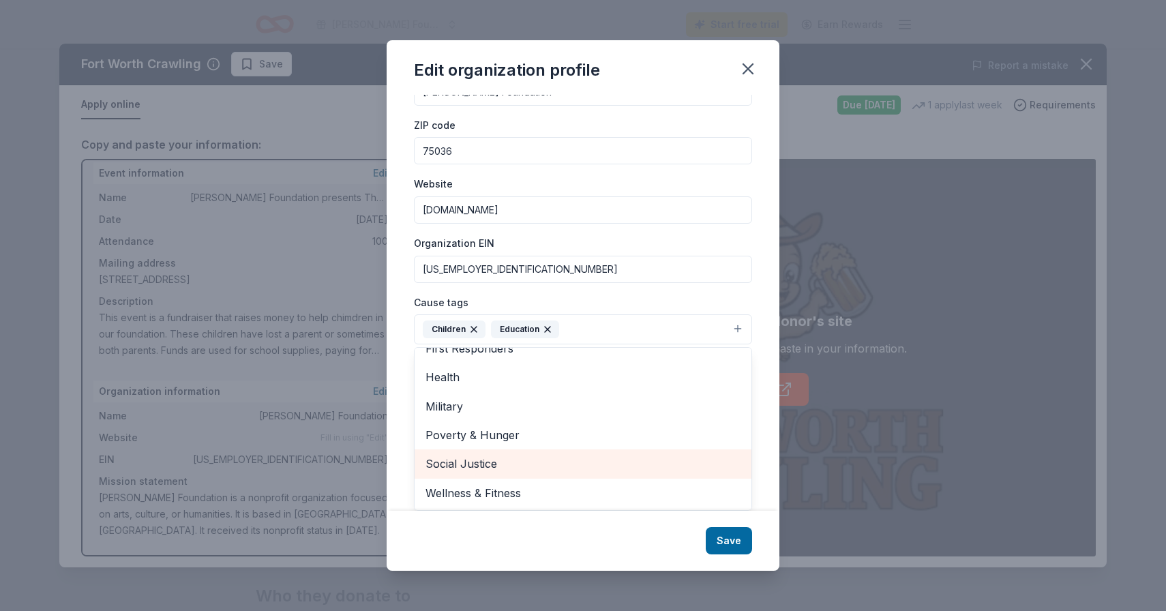
scroll to position [61, 0]
click at [735, 539] on div "Edit organization profile Changes made here will be reflected on your Account. …" at bounding box center [583, 305] width 393 height 531
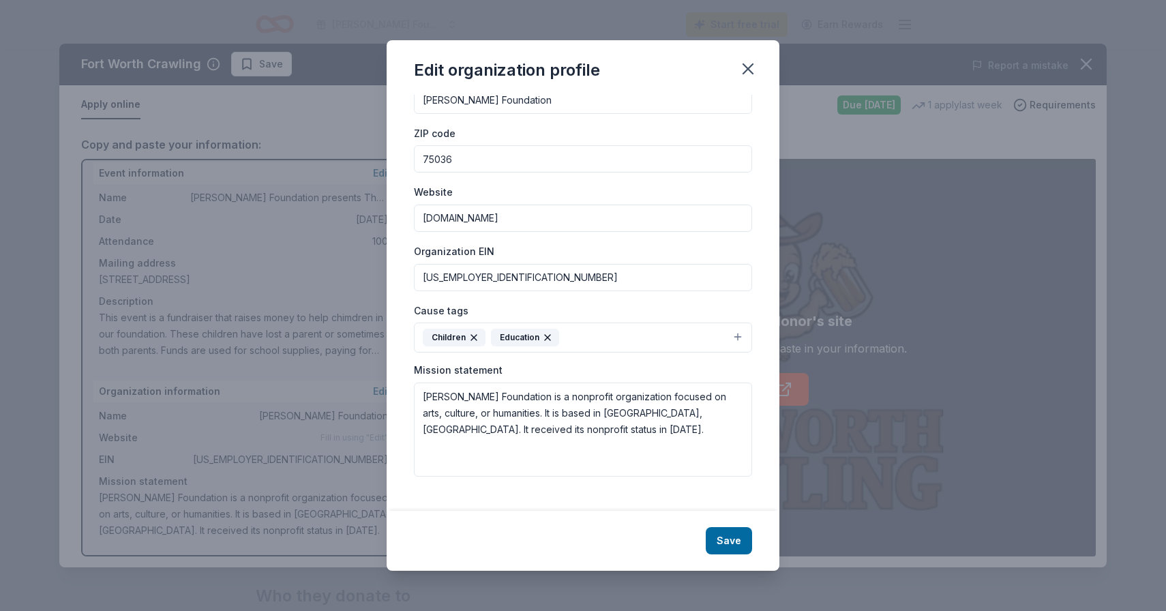
scroll to position [42, 0]
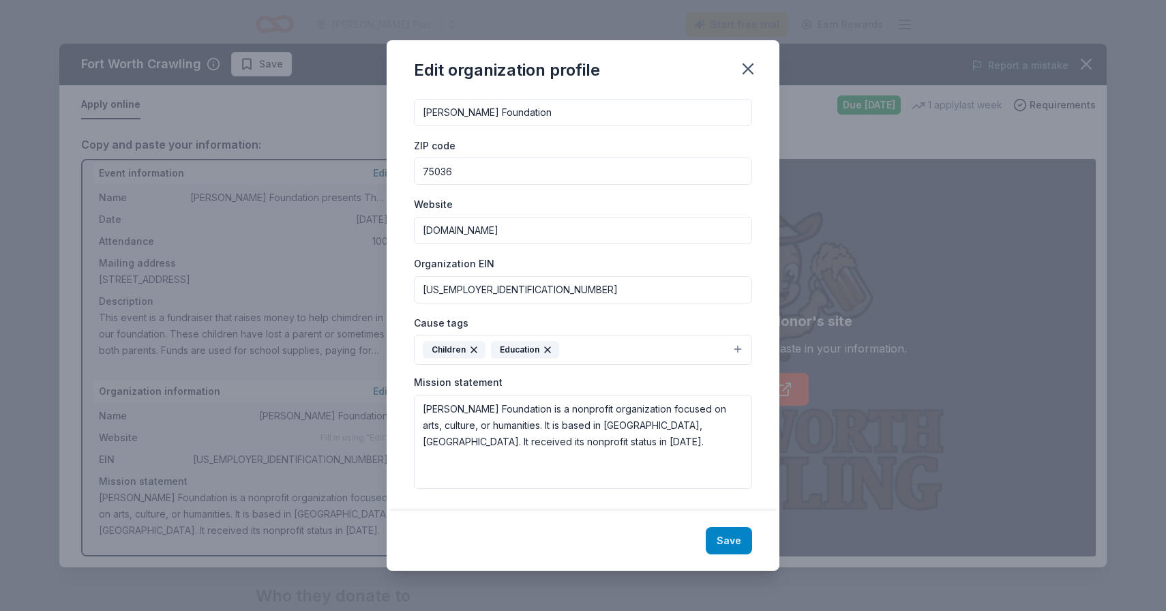
click at [737, 539] on button "Save" at bounding box center [729, 540] width 46 height 27
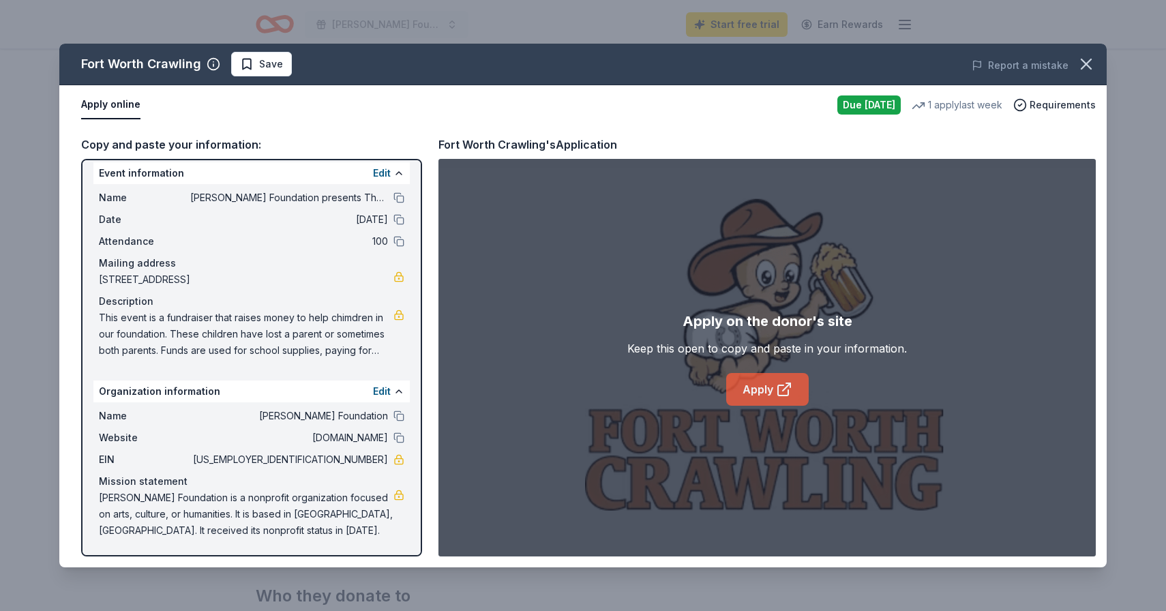
click at [763, 388] on link "Apply" at bounding box center [767, 389] width 83 height 33
click at [1090, 65] on icon "button" at bounding box center [1086, 64] width 19 height 19
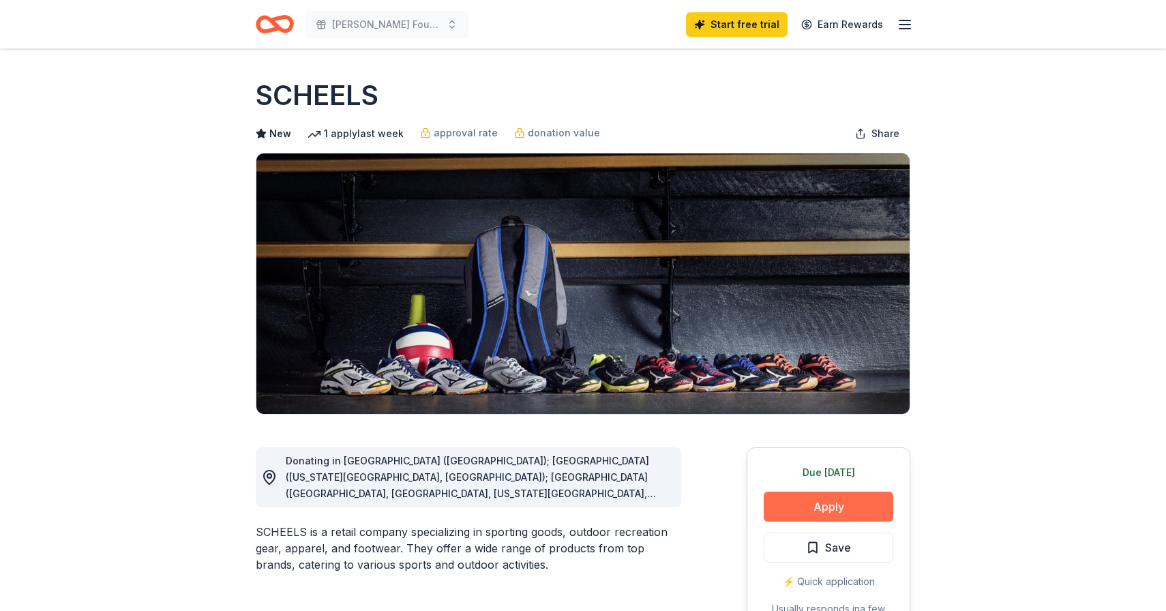
click at [866, 505] on button "Apply" at bounding box center [829, 507] width 130 height 30
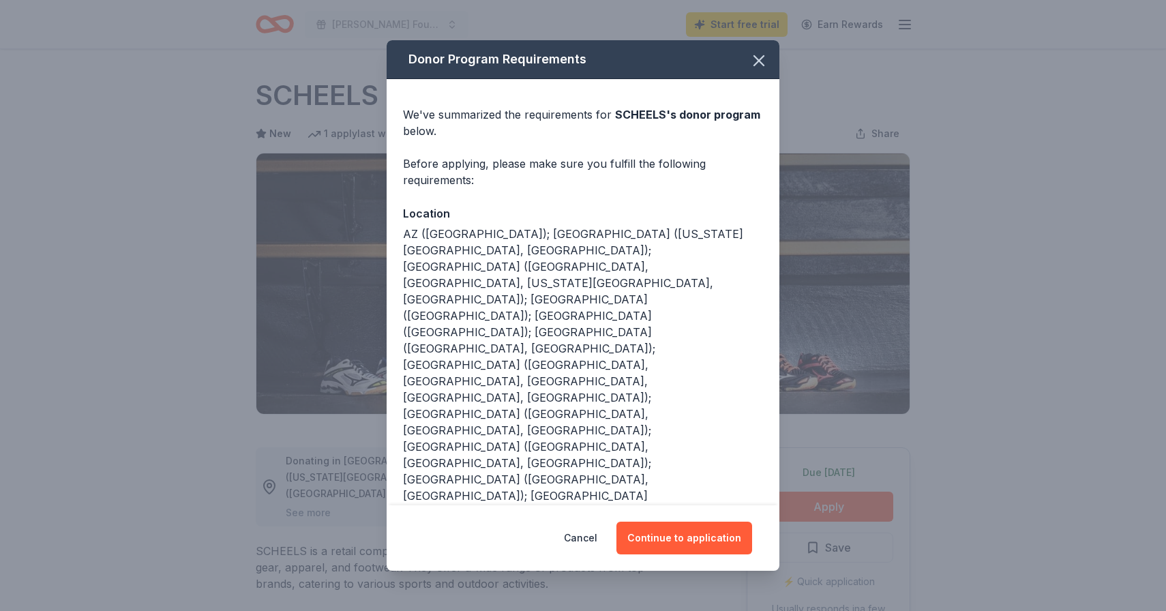
scroll to position [50, 0]
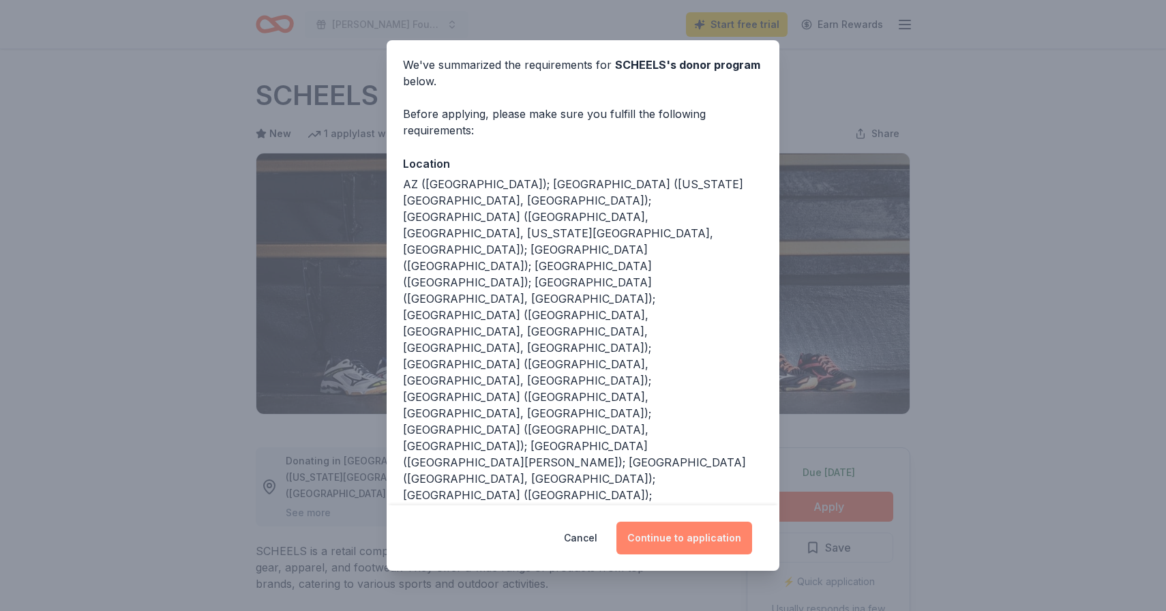
click at [691, 542] on button "Continue to application" at bounding box center [685, 538] width 136 height 33
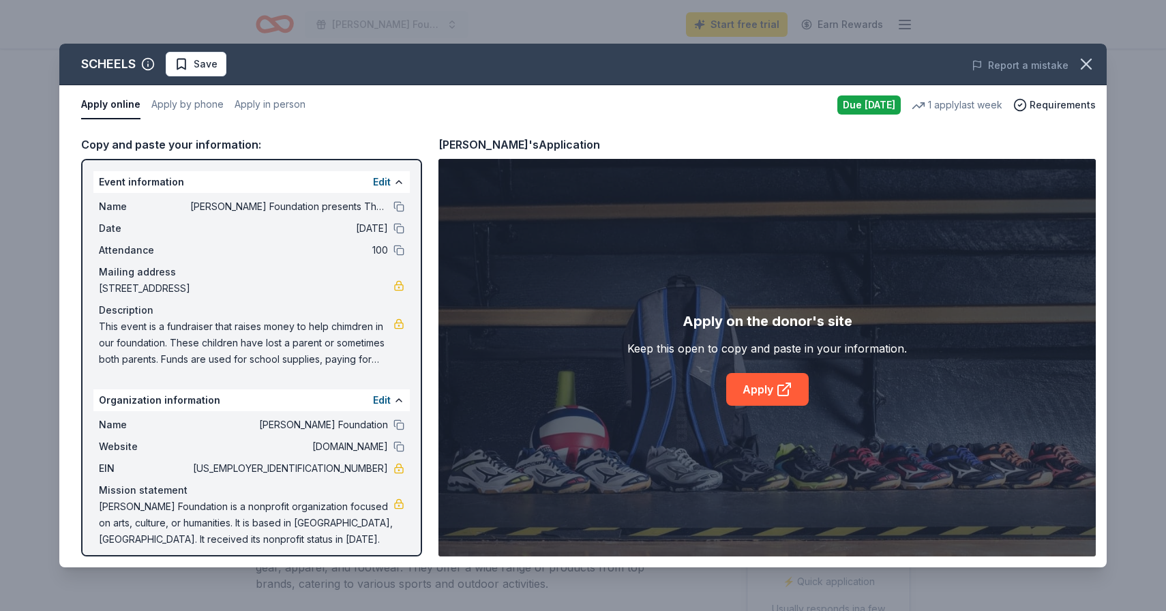
scroll to position [9, 0]
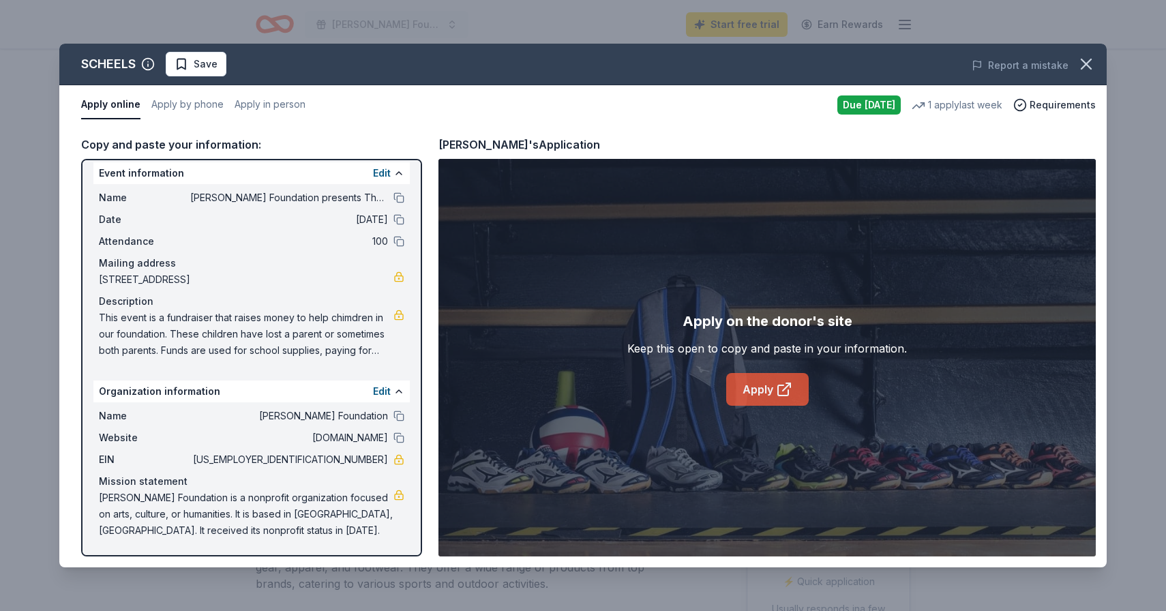
click at [780, 387] on icon at bounding box center [784, 389] width 16 height 16
click at [1089, 63] on icon "button" at bounding box center [1086, 64] width 19 height 19
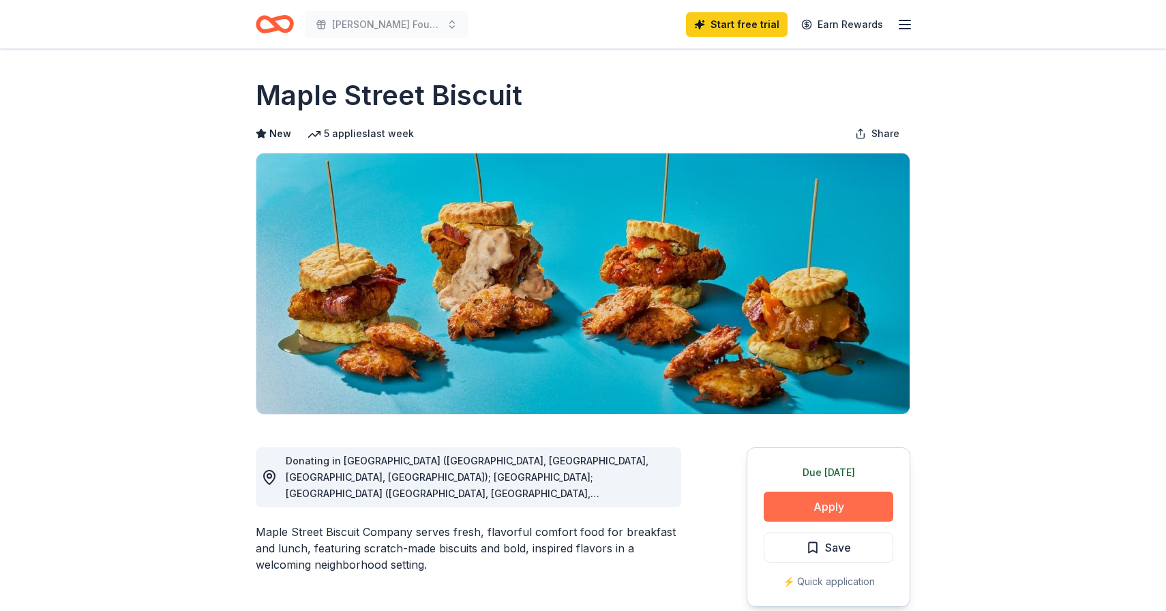
click at [852, 507] on button "Apply" at bounding box center [829, 507] width 130 height 30
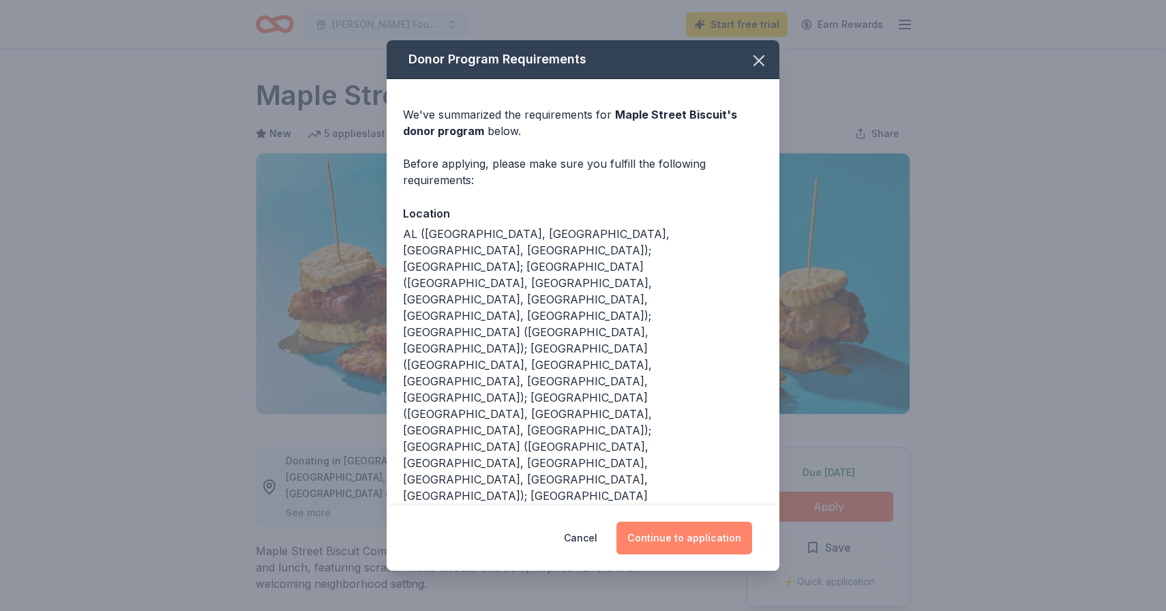
click at [673, 522] on button "Continue to application" at bounding box center [685, 538] width 136 height 33
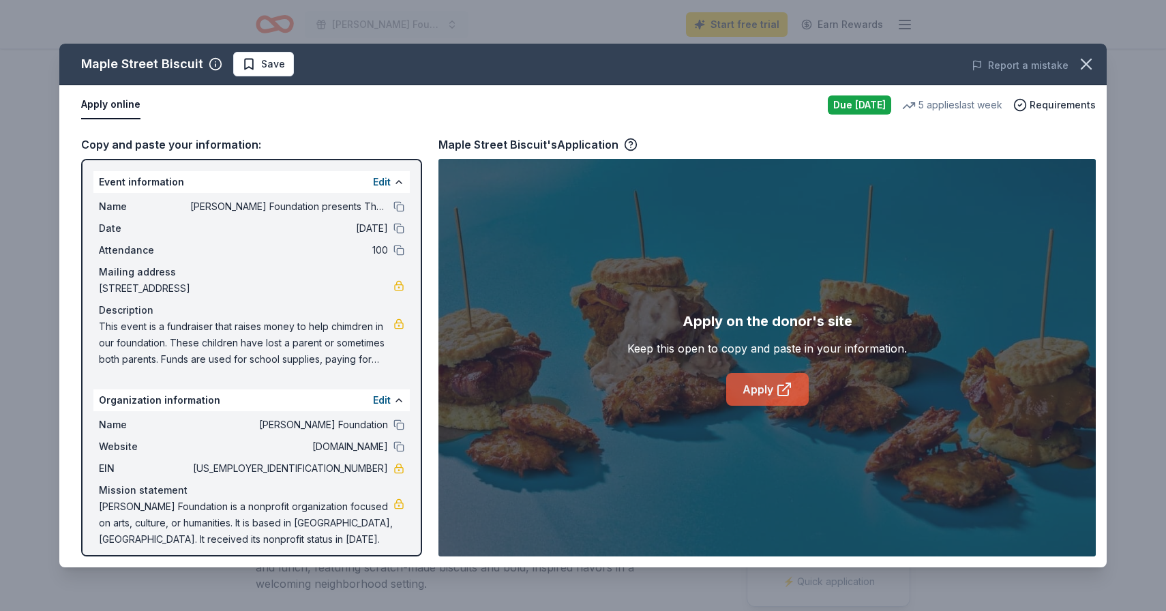
click at [764, 394] on link "Apply" at bounding box center [767, 389] width 83 height 33
click at [1093, 61] on icon "button" at bounding box center [1086, 64] width 19 height 19
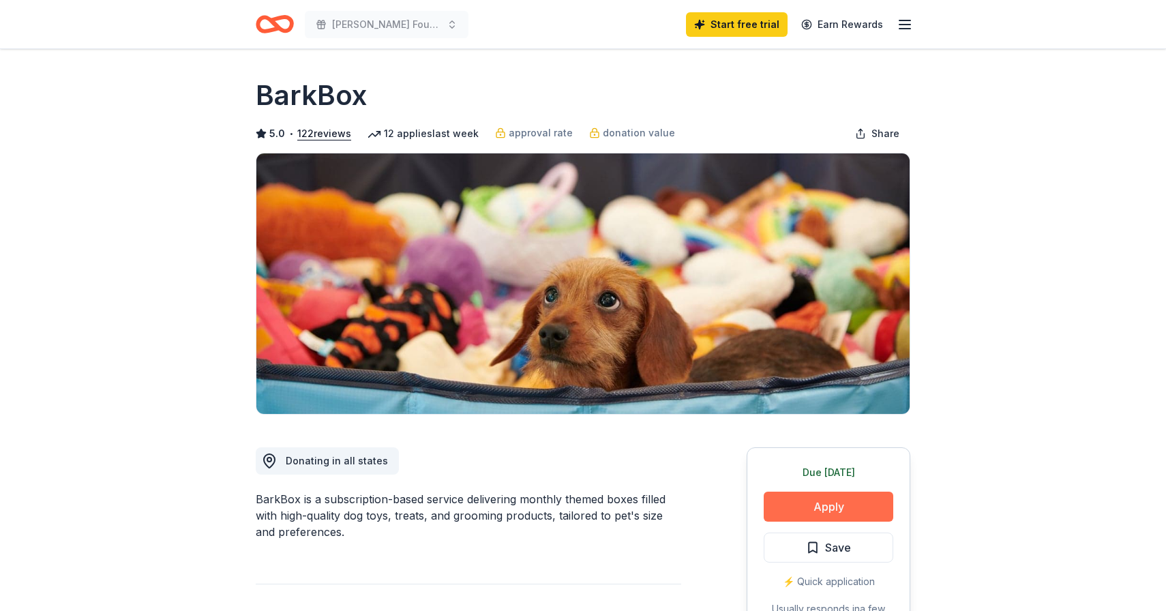
click at [816, 503] on button "Apply" at bounding box center [829, 507] width 130 height 30
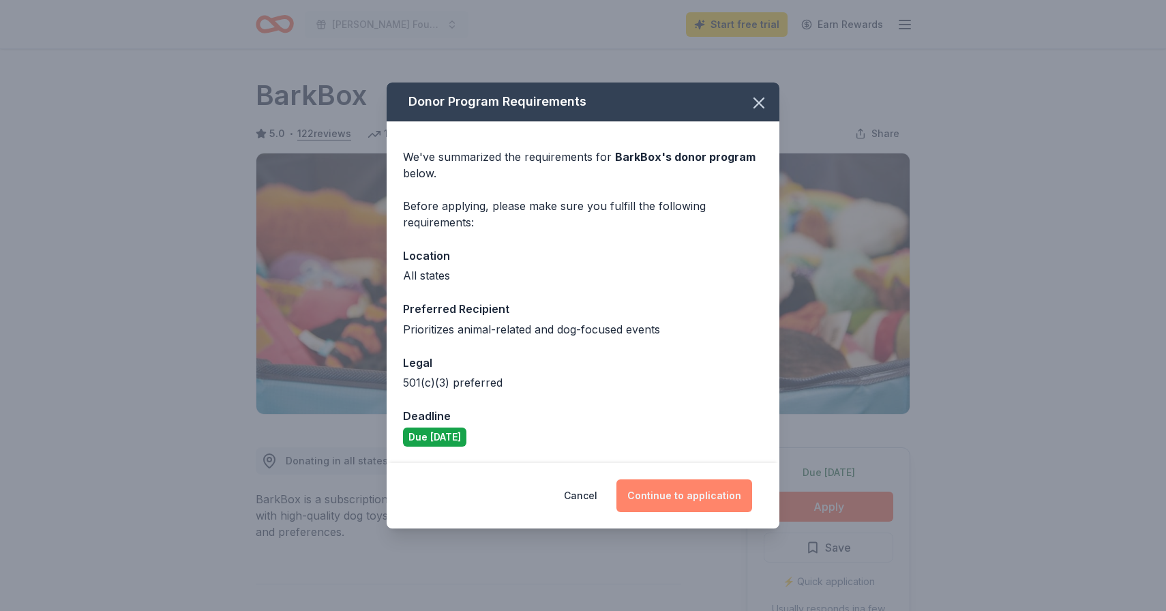
click at [678, 499] on button "Continue to application" at bounding box center [685, 496] width 136 height 33
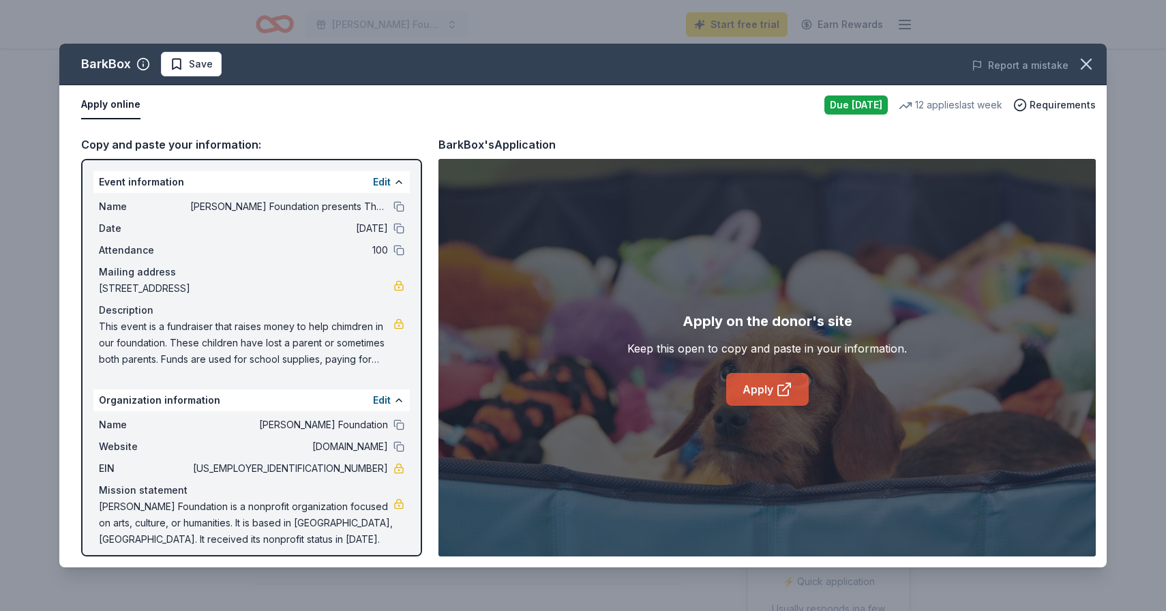
click at [756, 389] on link "Apply" at bounding box center [767, 389] width 83 height 33
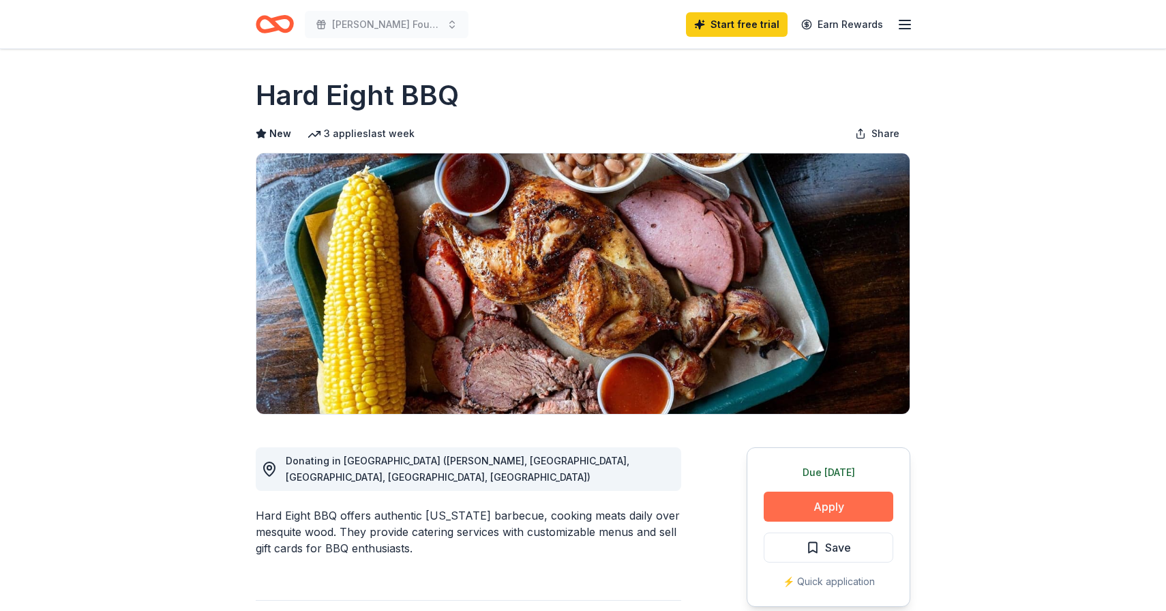
click at [817, 503] on button "Apply" at bounding box center [829, 507] width 130 height 30
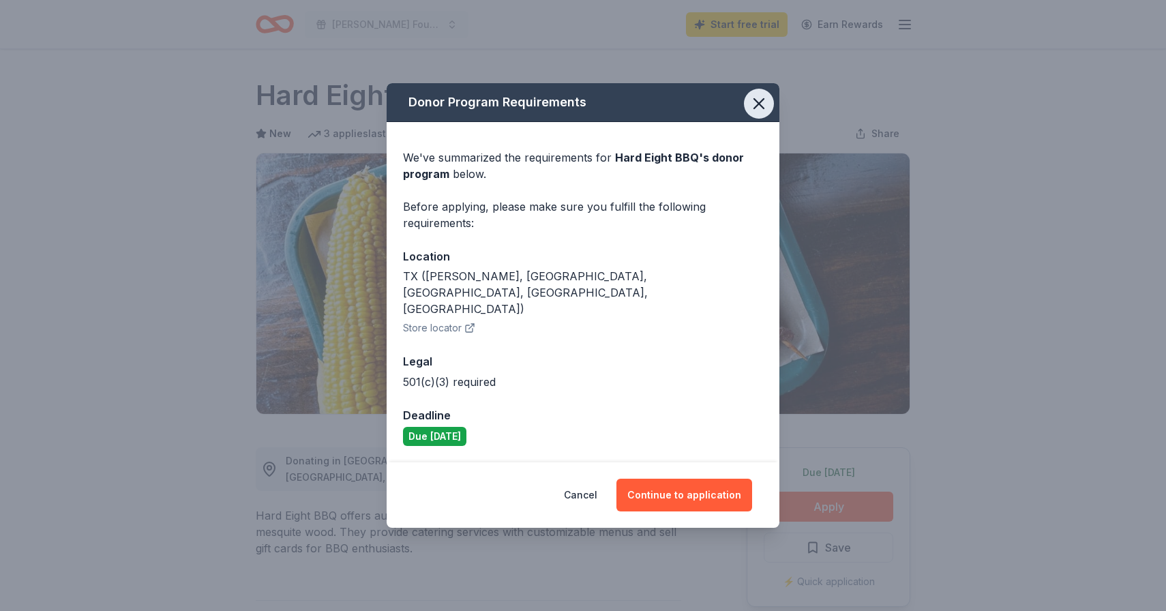
click at [763, 113] on icon "button" at bounding box center [759, 103] width 19 height 19
